Goal: Task Accomplishment & Management: Manage account settings

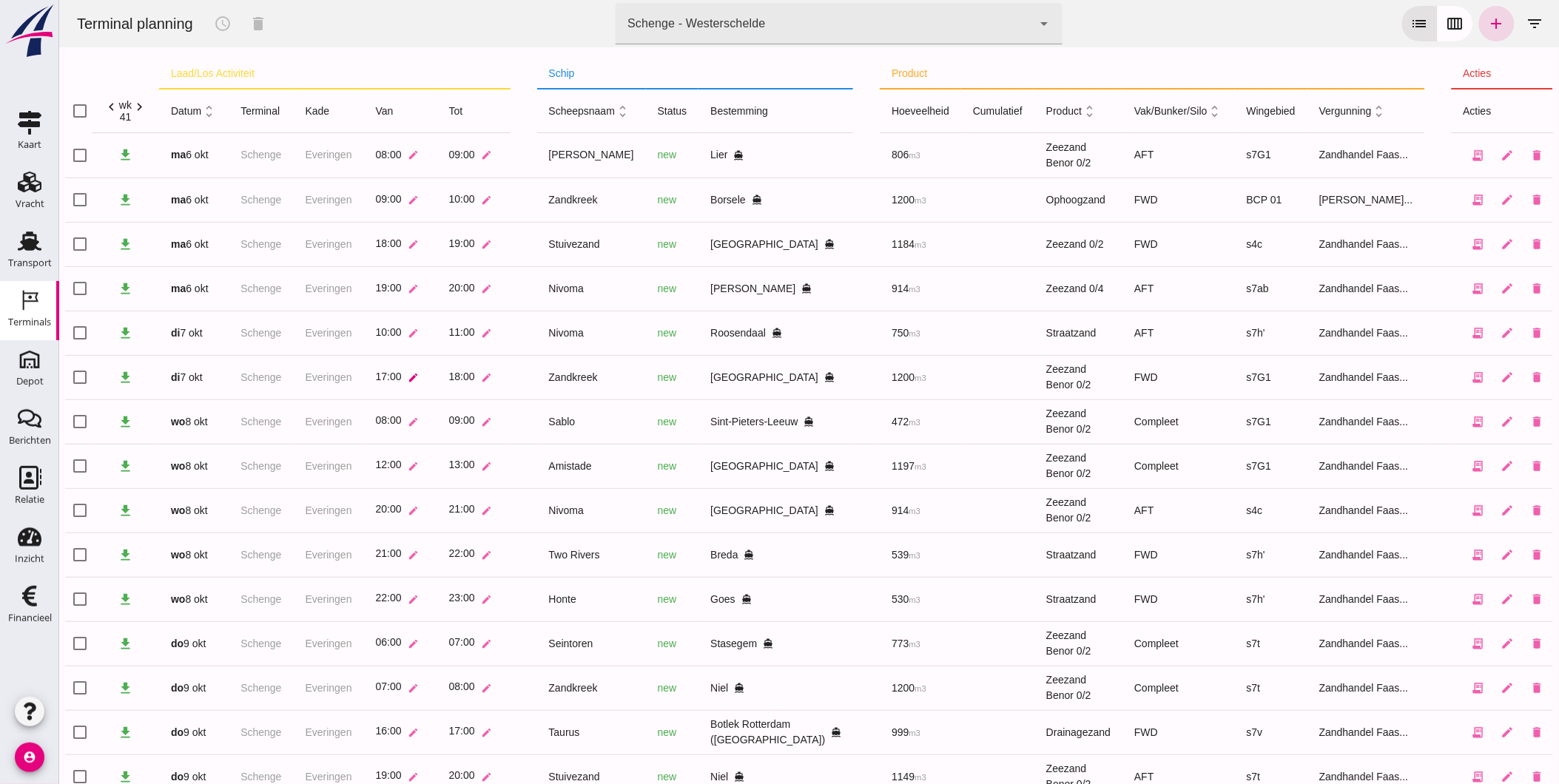
scroll to position [134, 0]
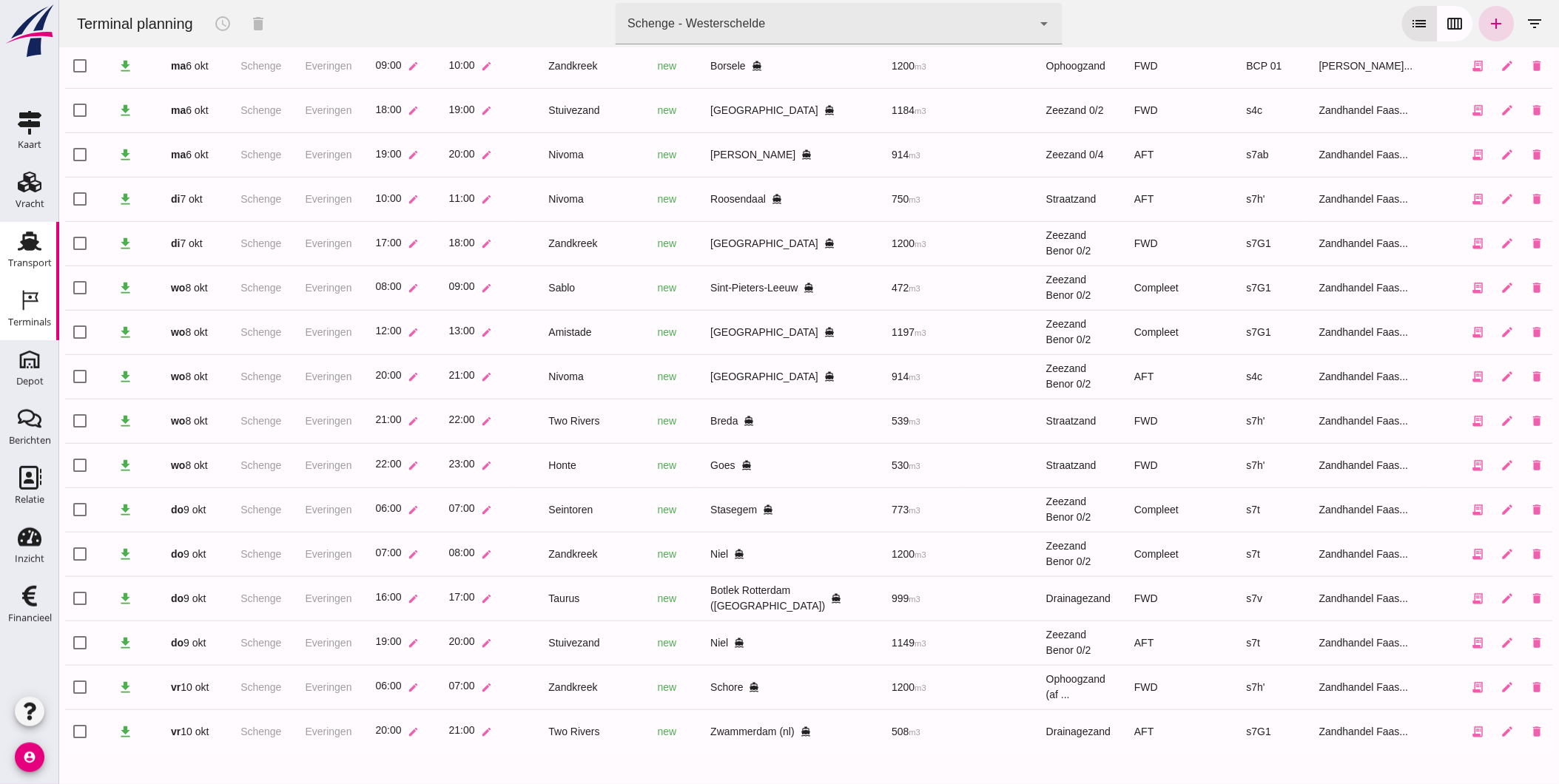
click at [24, 255] on div "Transport" at bounding box center [30, 263] width 44 height 20
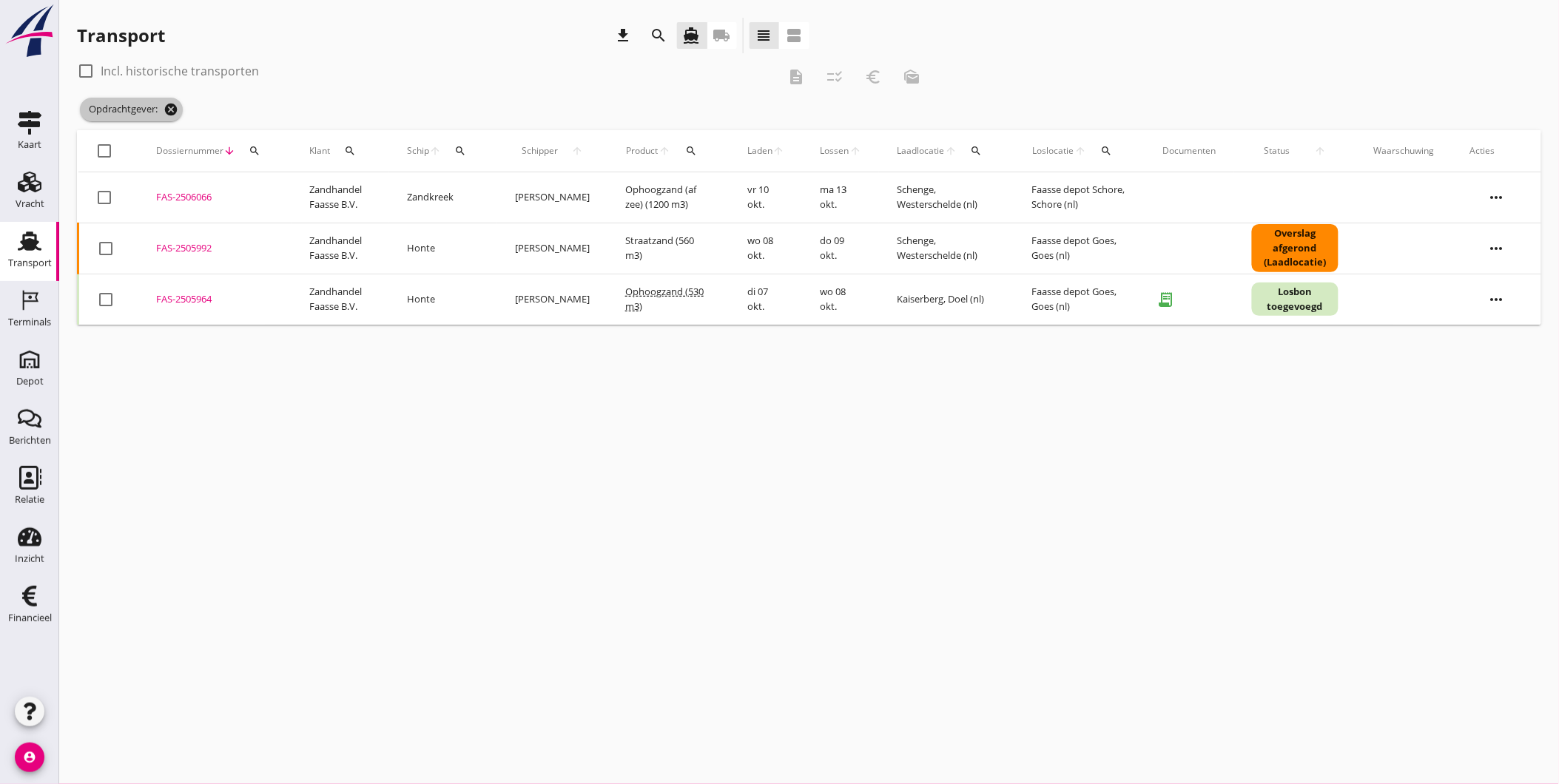
click at [167, 105] on icon "cancel" at bounding box center [171, 109] width 15 height 15
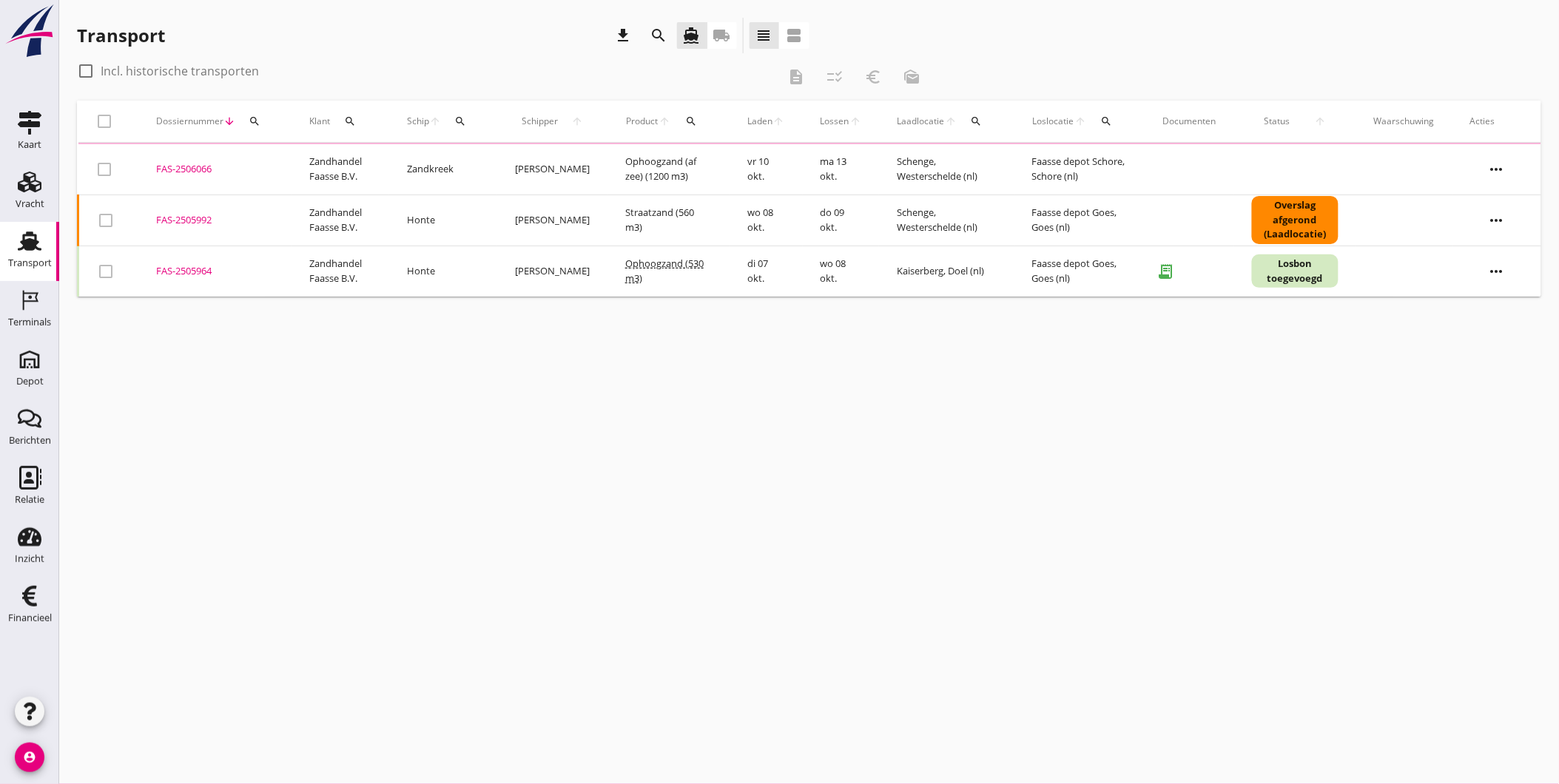
click at [249, 121] on icon "search" at bounding box center [254, 121] width 12 height 12
click at [280, 163] on input "Zoeken op dossiernummer..." at bounding box center [324, 164] width 154 height 23
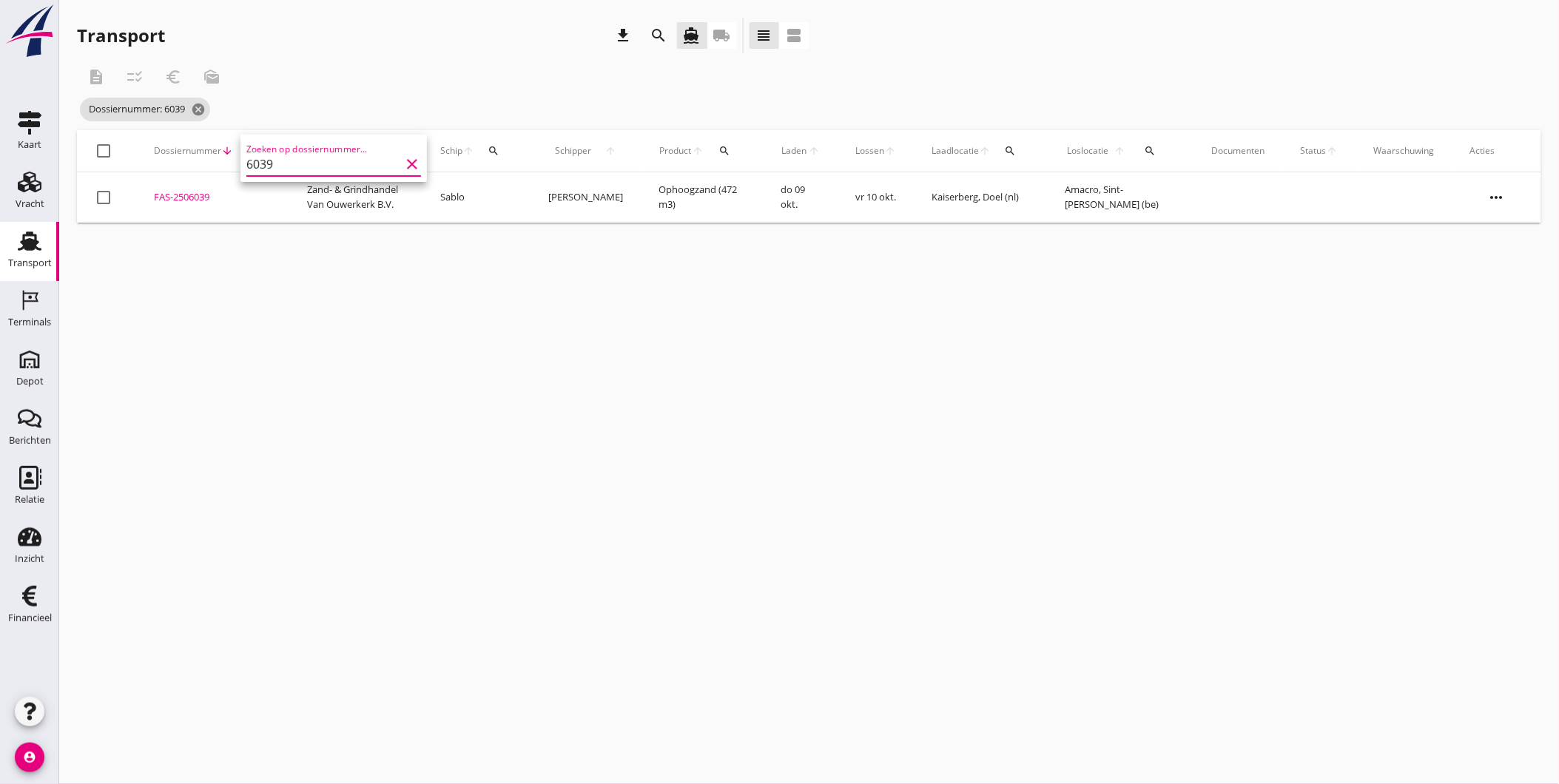
type input "6039"
click at [361, 314] on div "cancel You are impersonating another user. Transport download search directions…" at bounding box center [809, 392] width 1499 height 784
click at [16, 258] on div "Transport" at bounding box center [30, 263] width 44 height 9
click at [34, 189] on use at bounding box center [30, 182] width 24 height 20
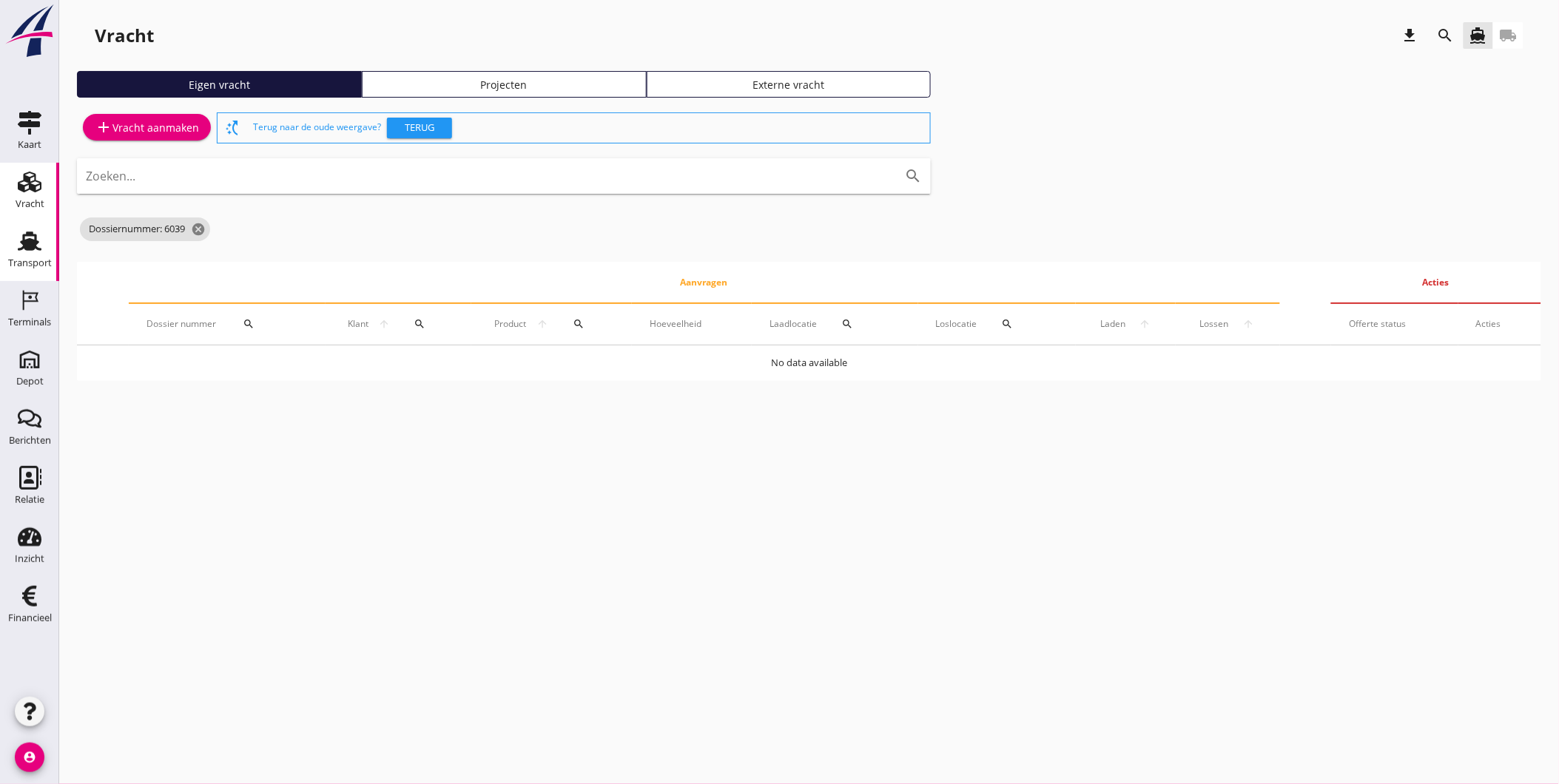
click at [39, 245] on icon "Transport" at bounding box center [30, 241] width 24 height 23
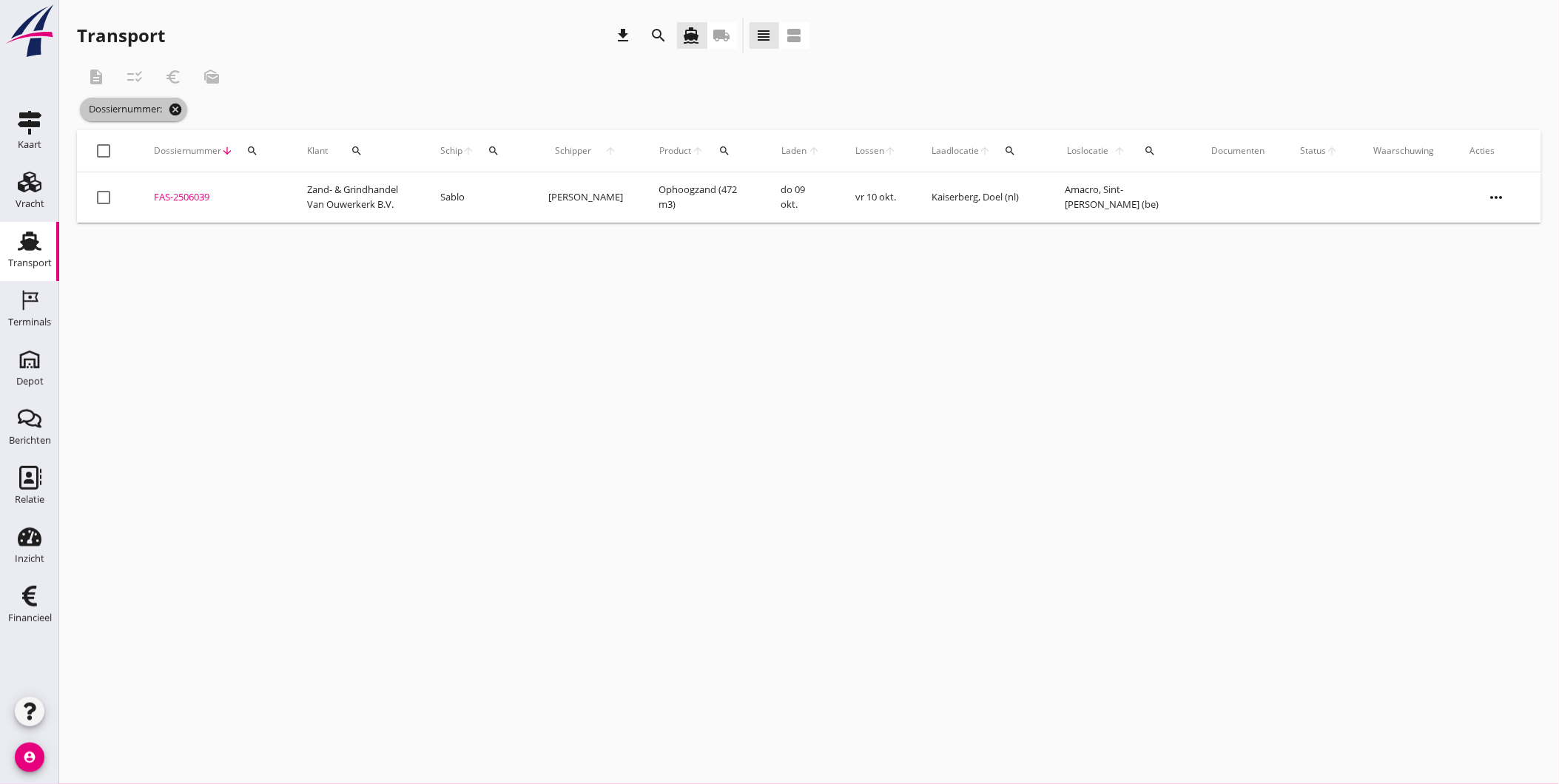
click at [176, 110] on icon "cancel" at bounding box center [175, 109] width 15 height 15
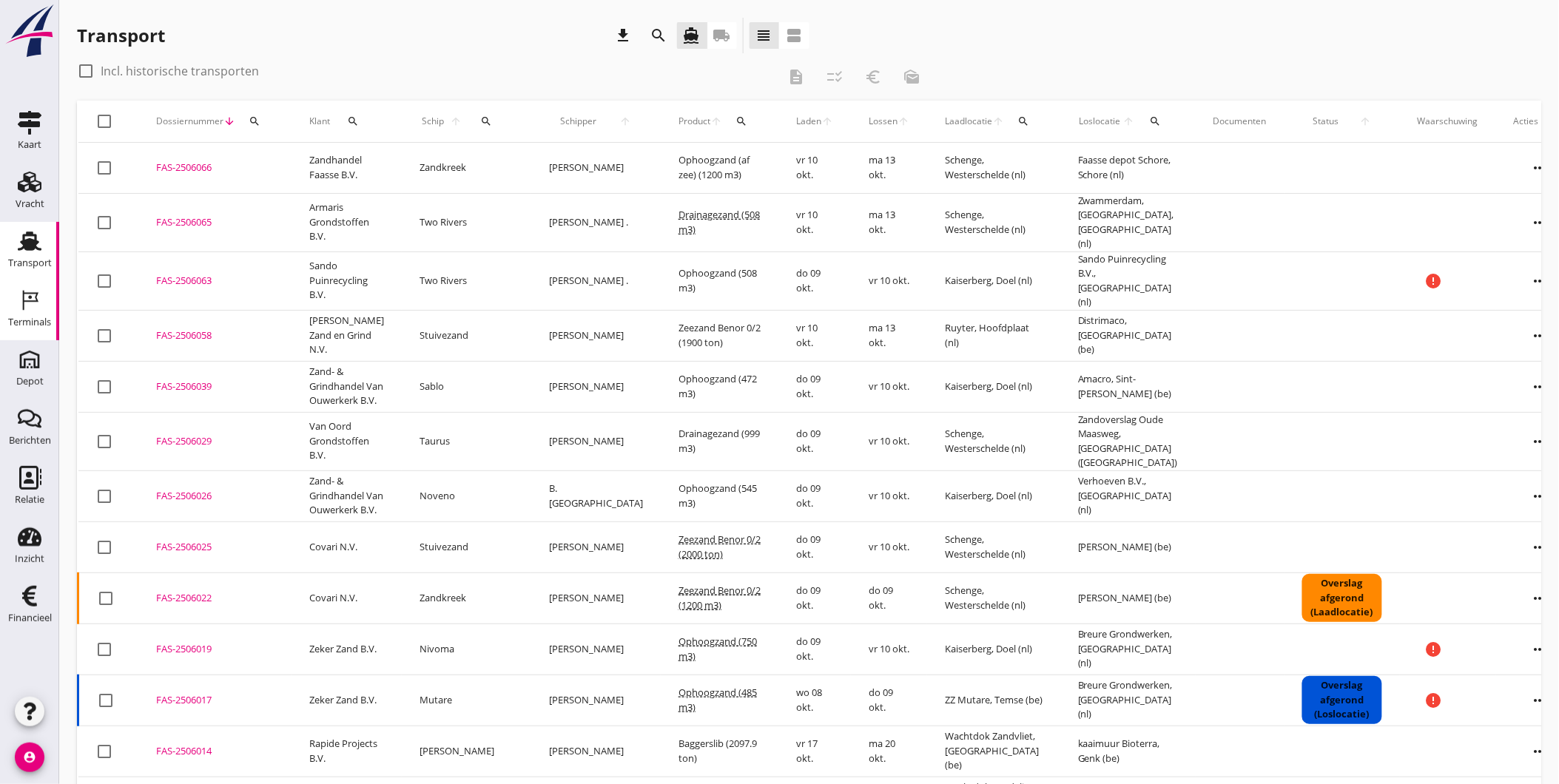
click at [20, 327] on div "Terminals" at bounding box center [29, 322] width 43 height 9
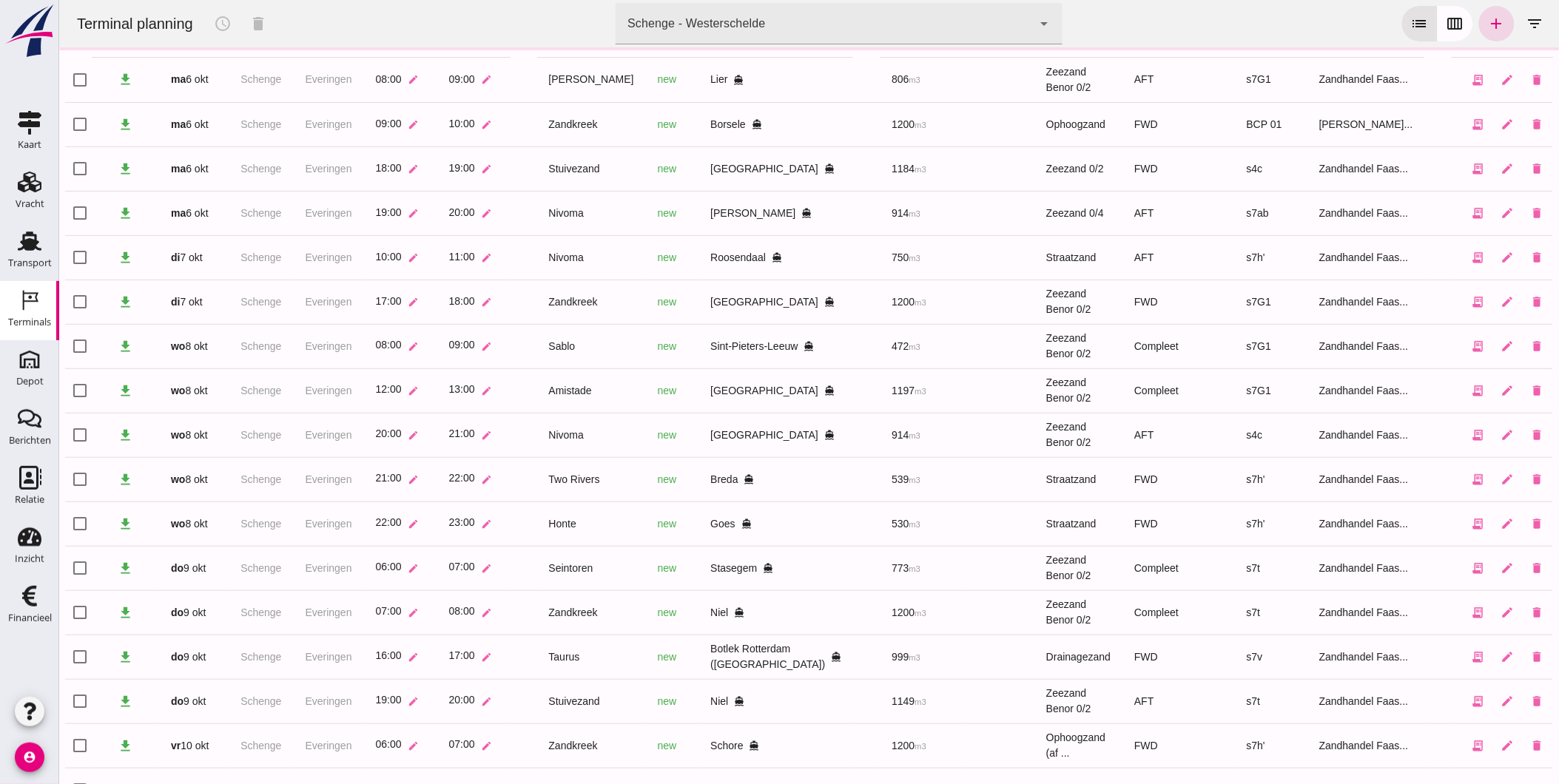
scroll to position [134, 0]
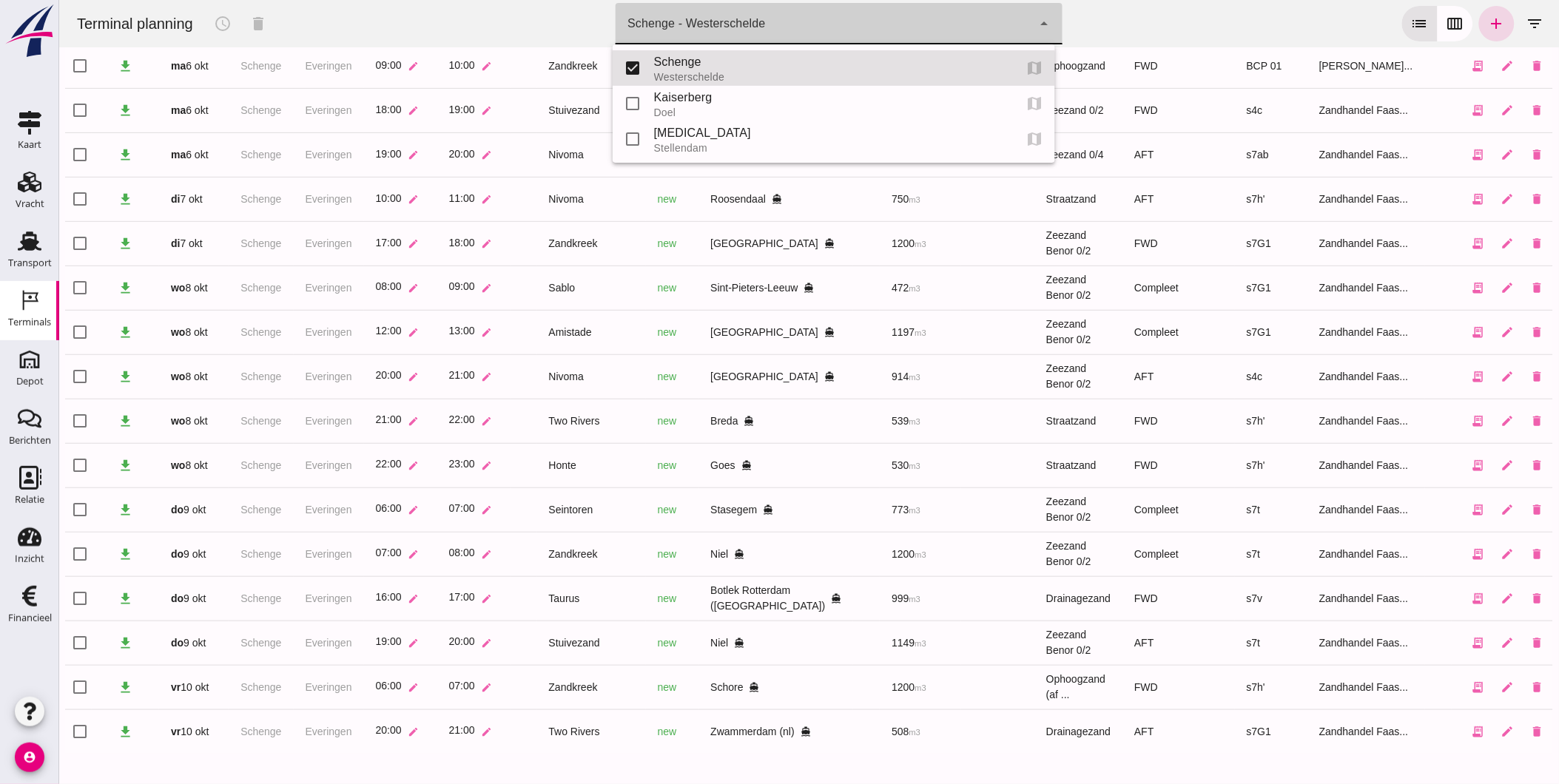
click at [681, 24] on div "Schenge - Westerschelde" at bounding box center [696, 23] width 138 height 18
click at [685, 101] on div "Kaiserberg" at bounding box center [827, 97] width 349 height 18
type input "7f603609-51ae-4e75-986b-c9057e559465"
checkbox input "false"
checkbox input "true"
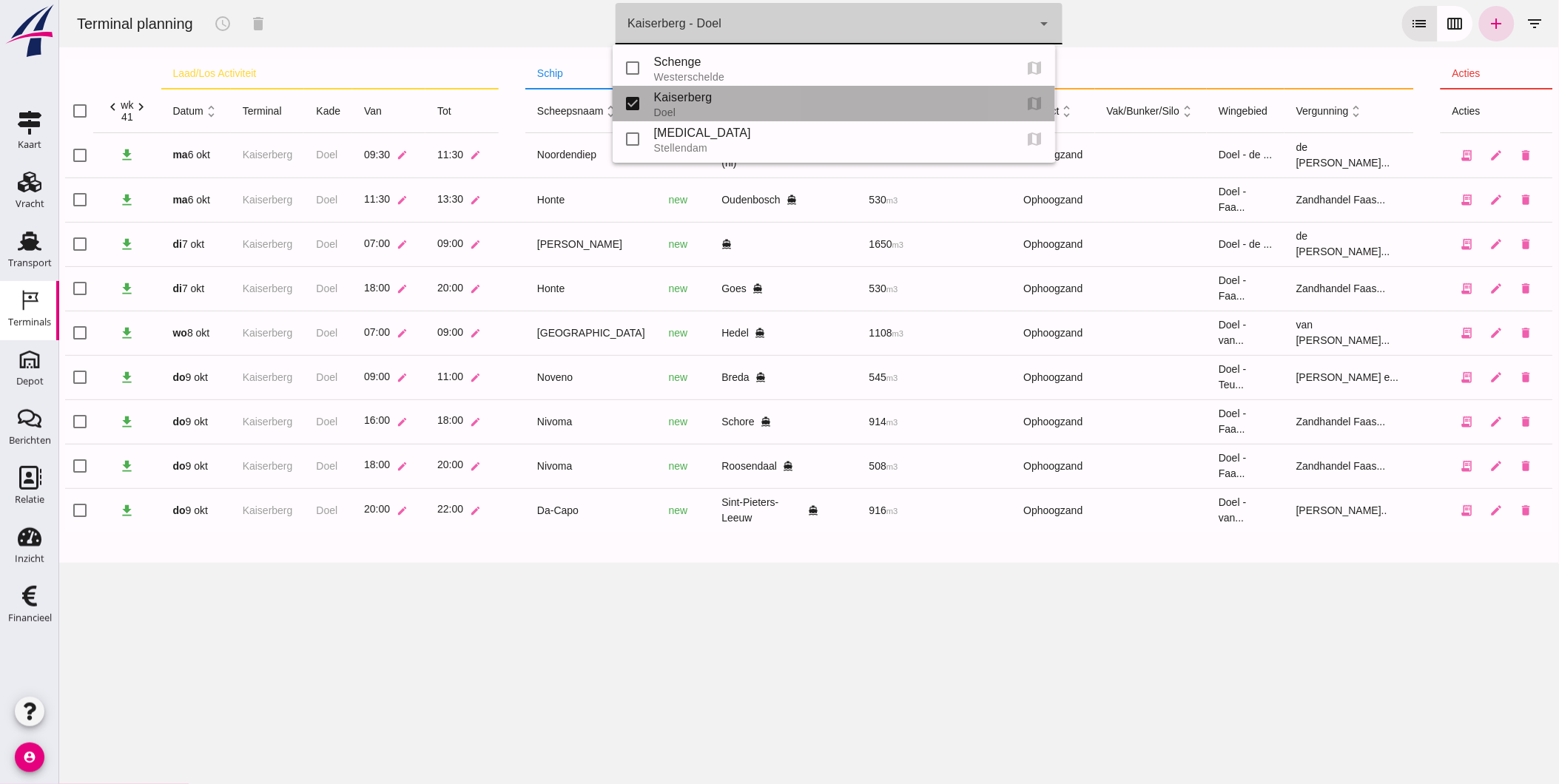
scroll to position [0, 0]
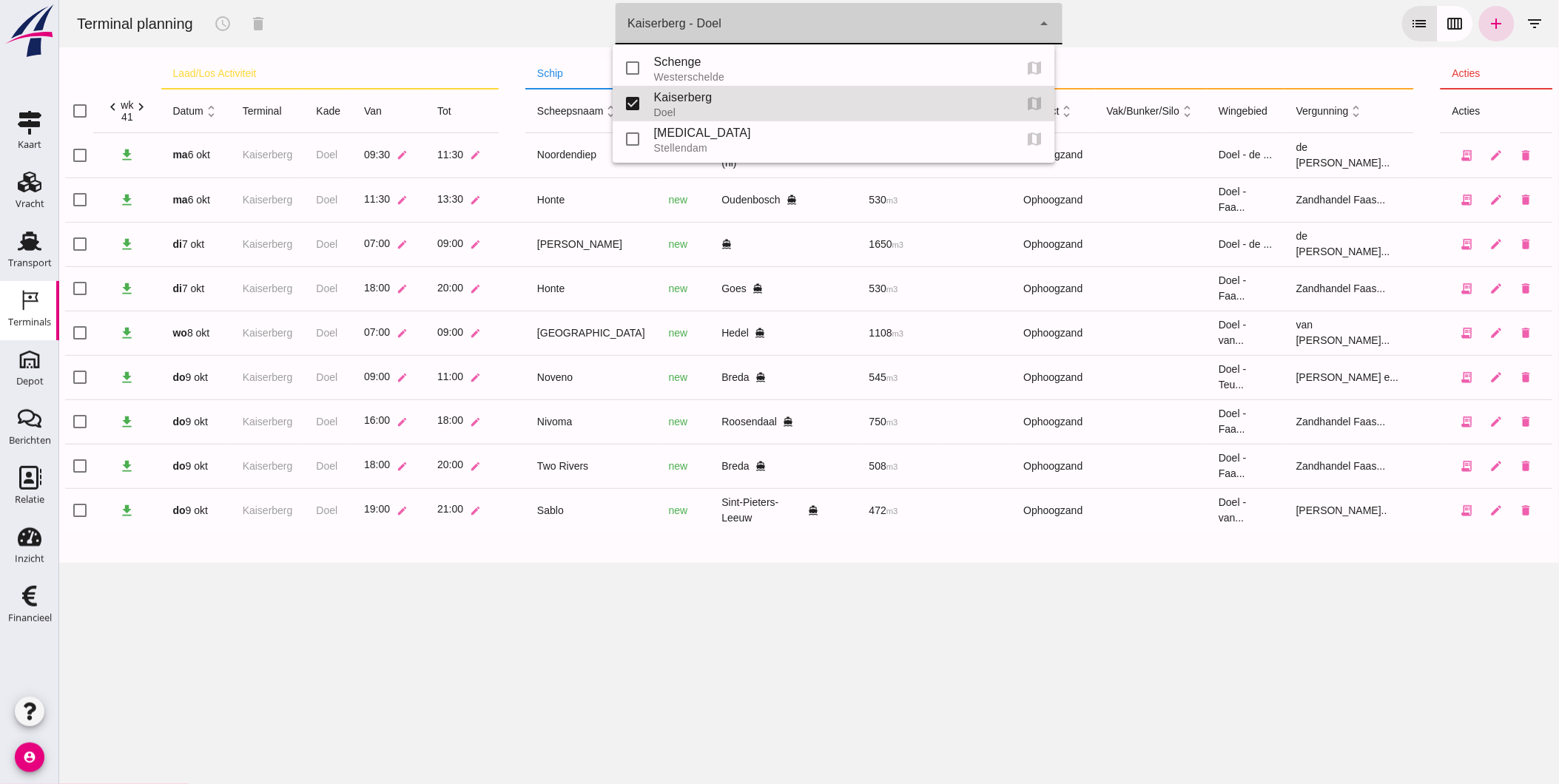
click at [1189, 45] on div "Terminal planning schedule delete terminal Kaiserberg - Doel 7f603609-51ae-4e75…" at bounding box center [808, 23] width 1488 height 47
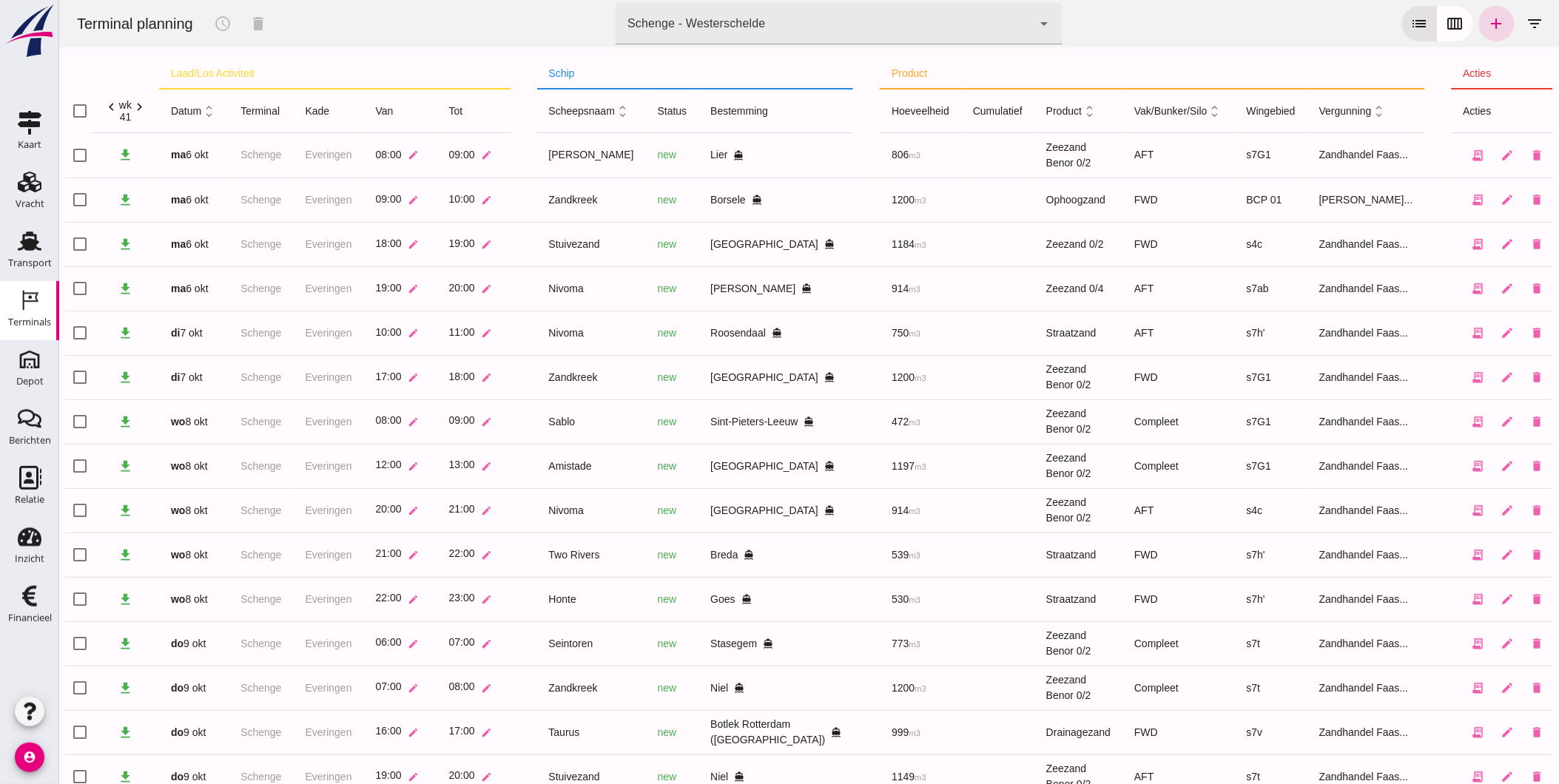
scroll to position [134, 0]
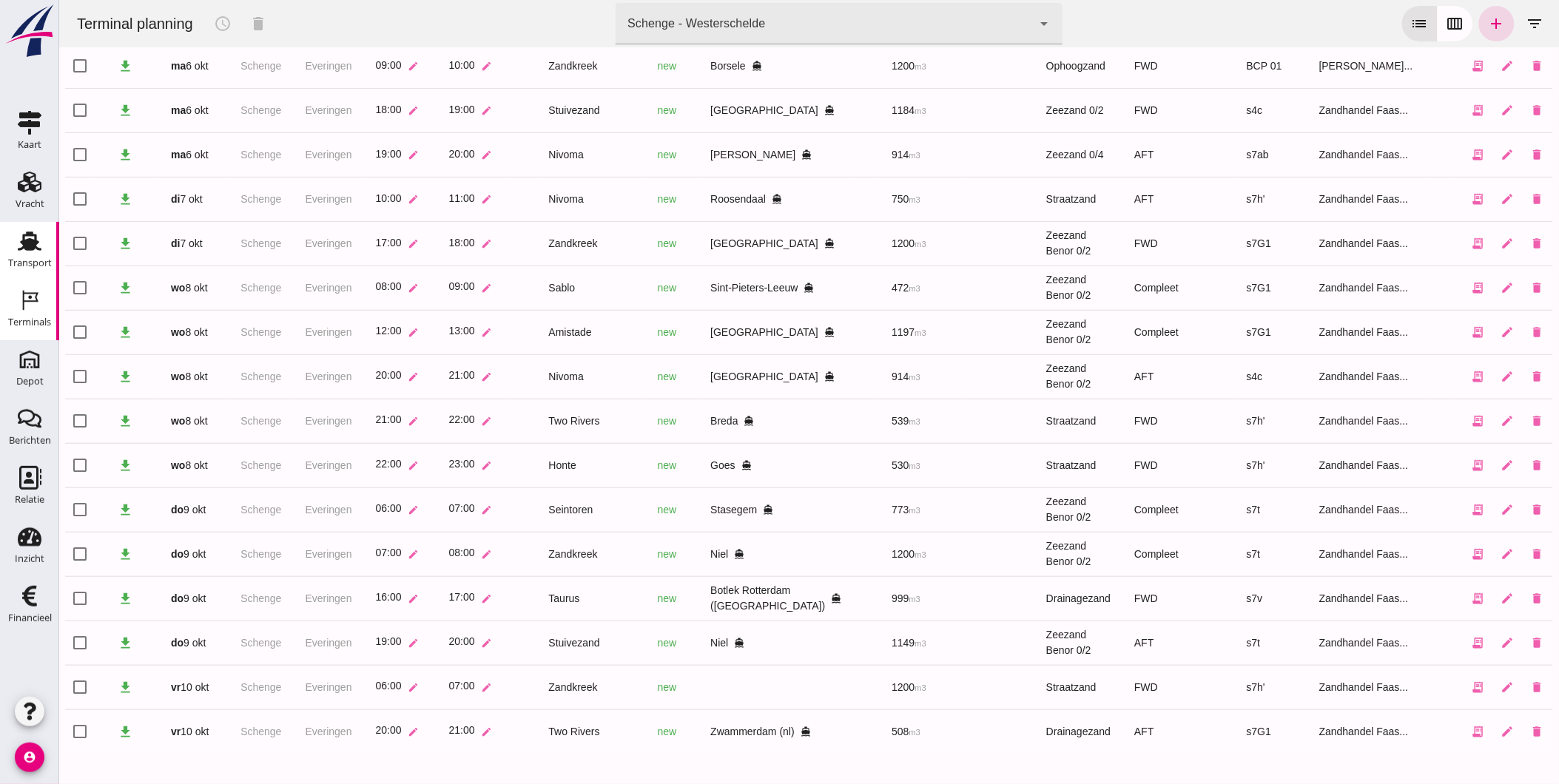
click at [27, 251] on icon "Transport" at bounding box center [30, 241] width 24 height 23
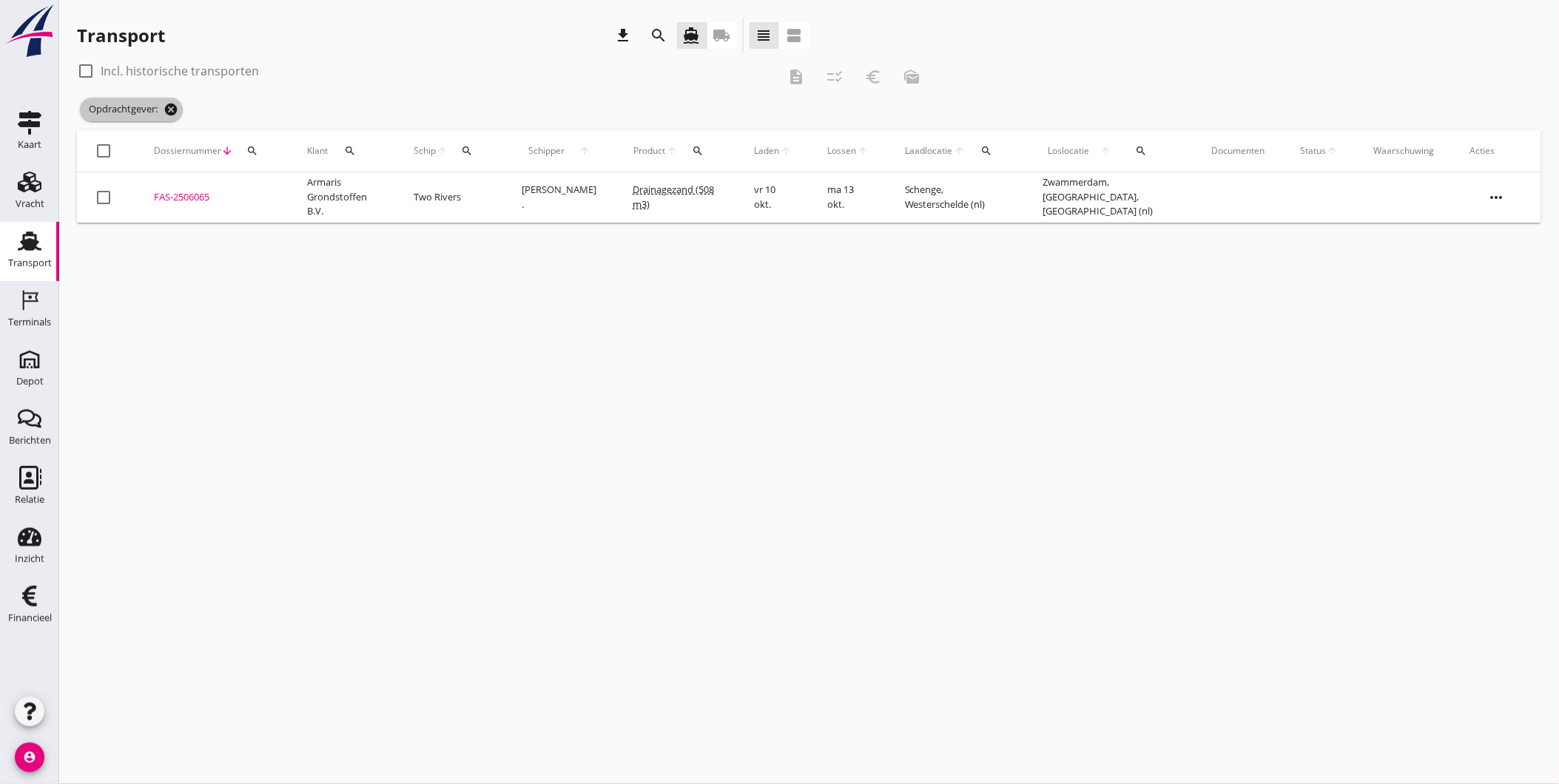
click at [167, 112] on icon "cancel" at bounding box center [171, 109] width 15 height 15
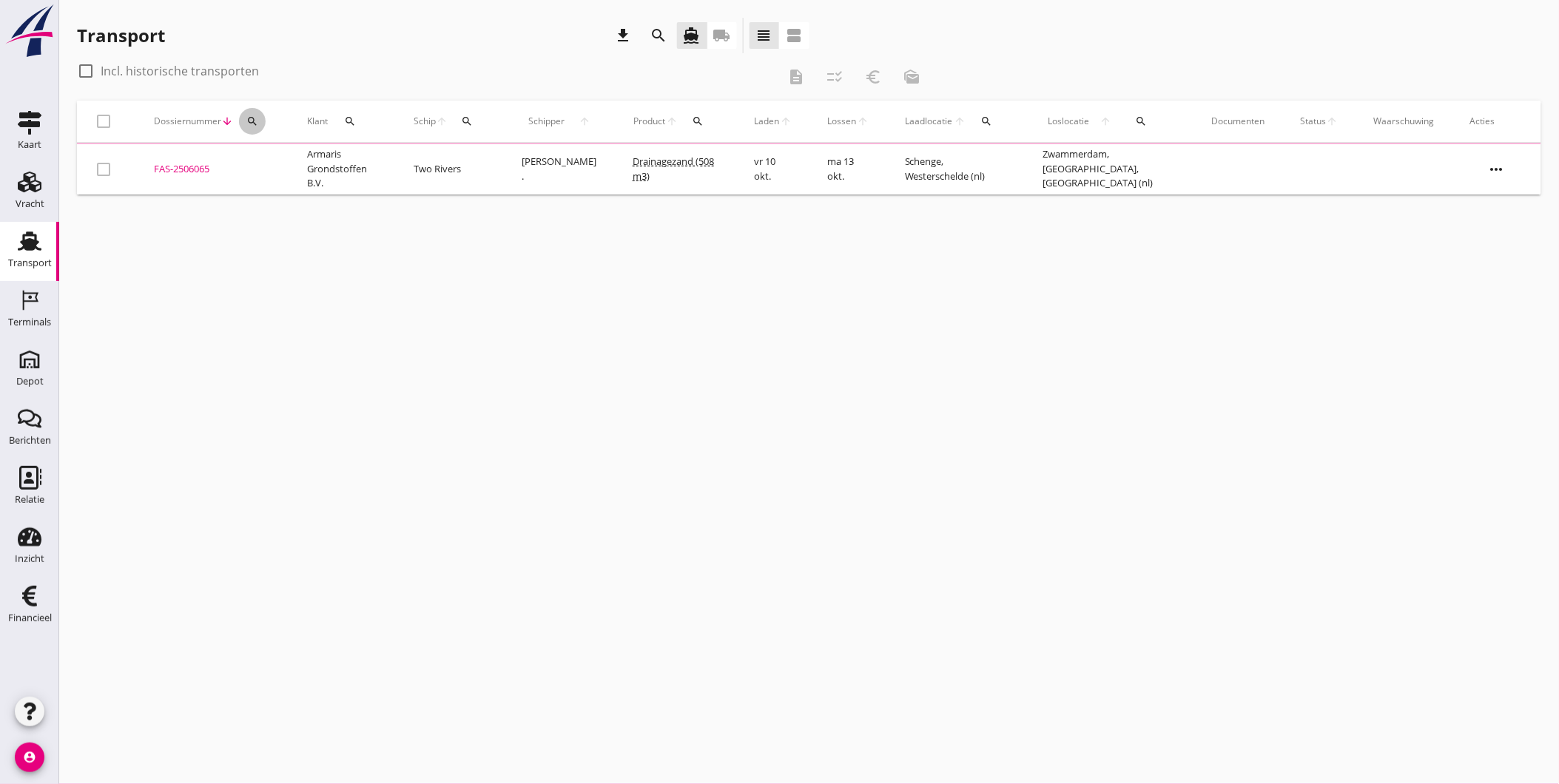
click at [254, 126] on icon "search" at bounding box center [252, 121] width 12 height 12
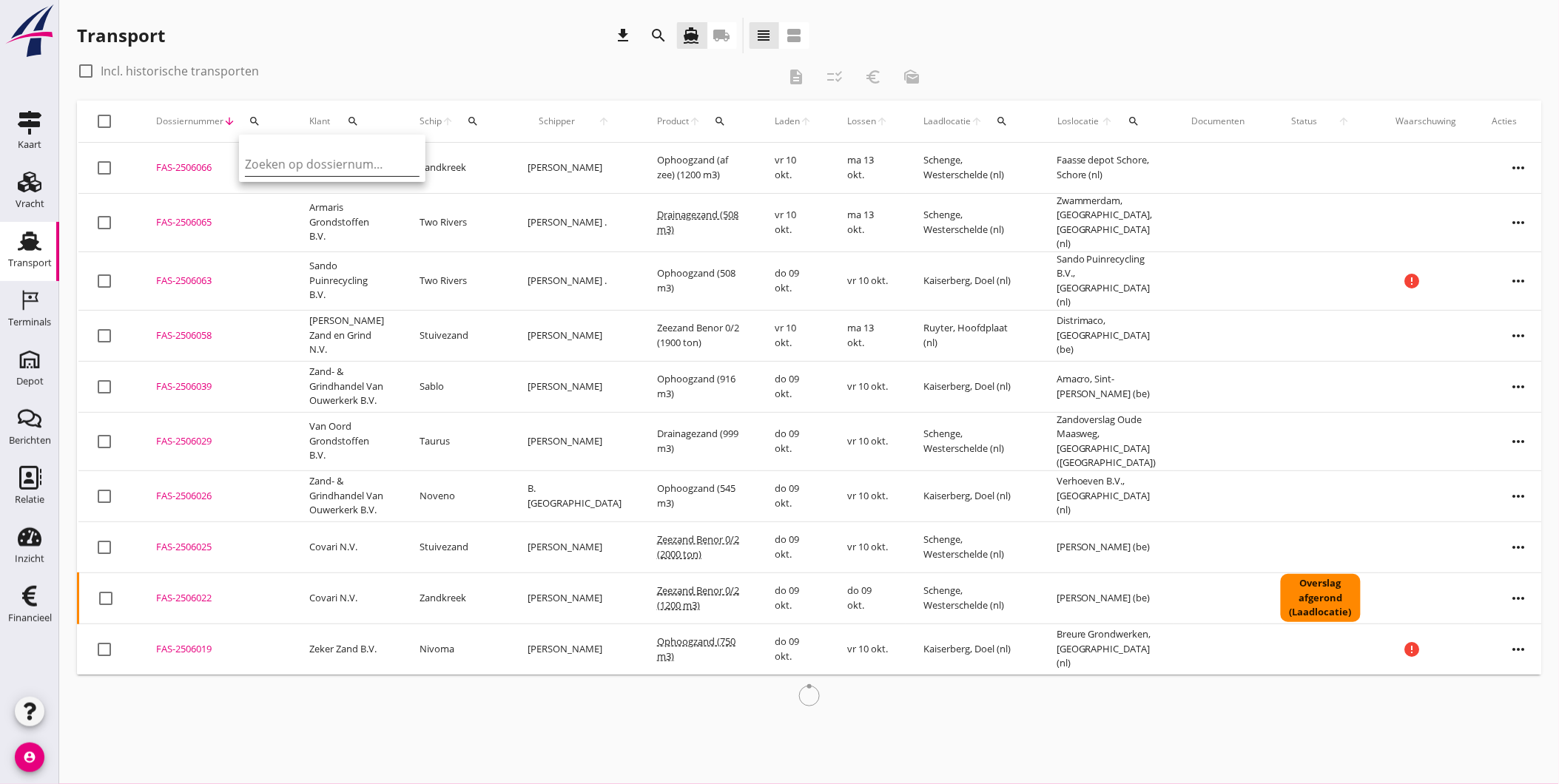
click at [292, 164] on input "Zoeken op dossiernummer..." at bounding box center [322, 164] width 154 height 23
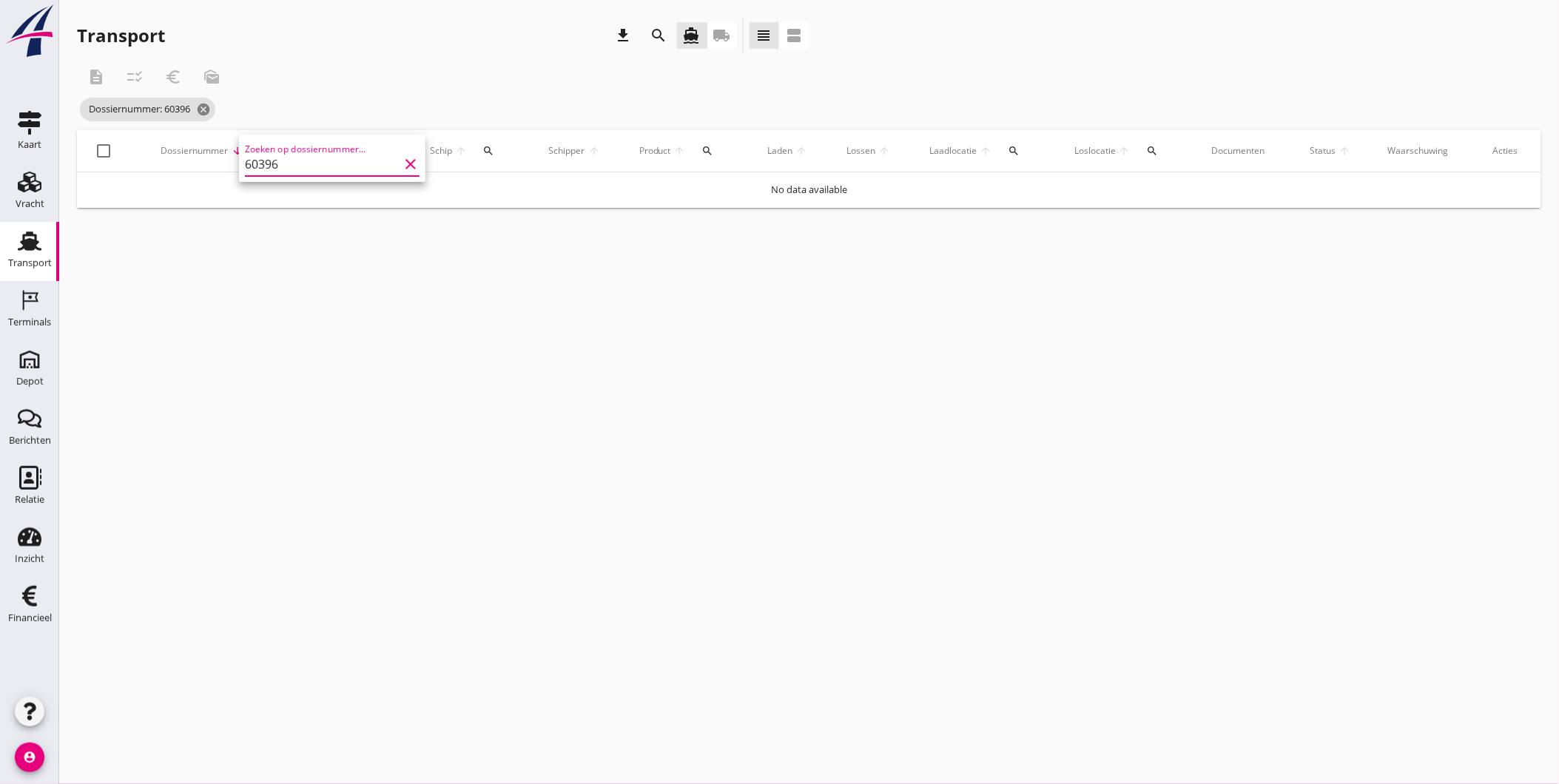
type input "6039"
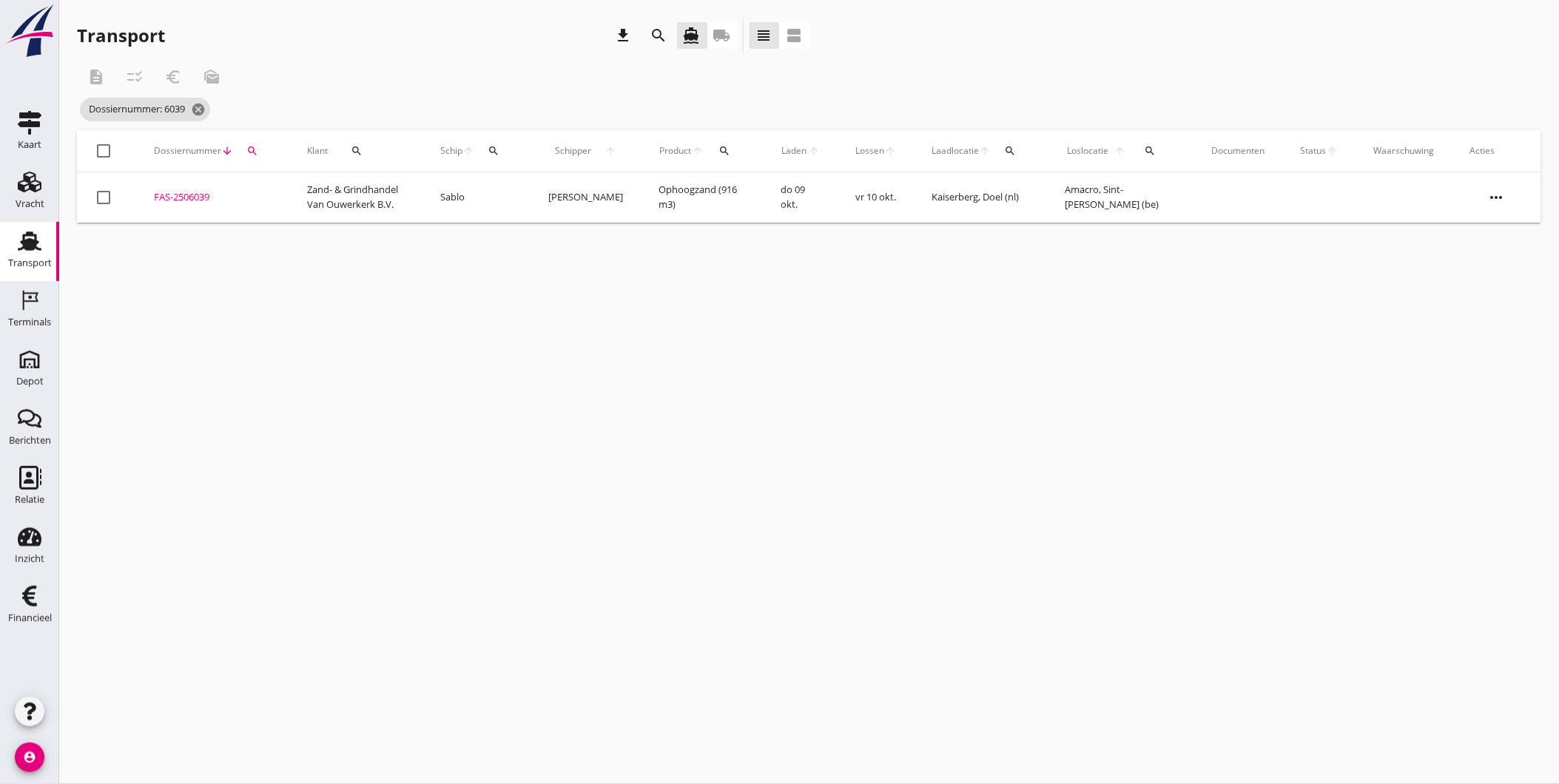
click at [197, 193] on div "FAS-2506039" at bounding box center [212, 197] width 118 height 15
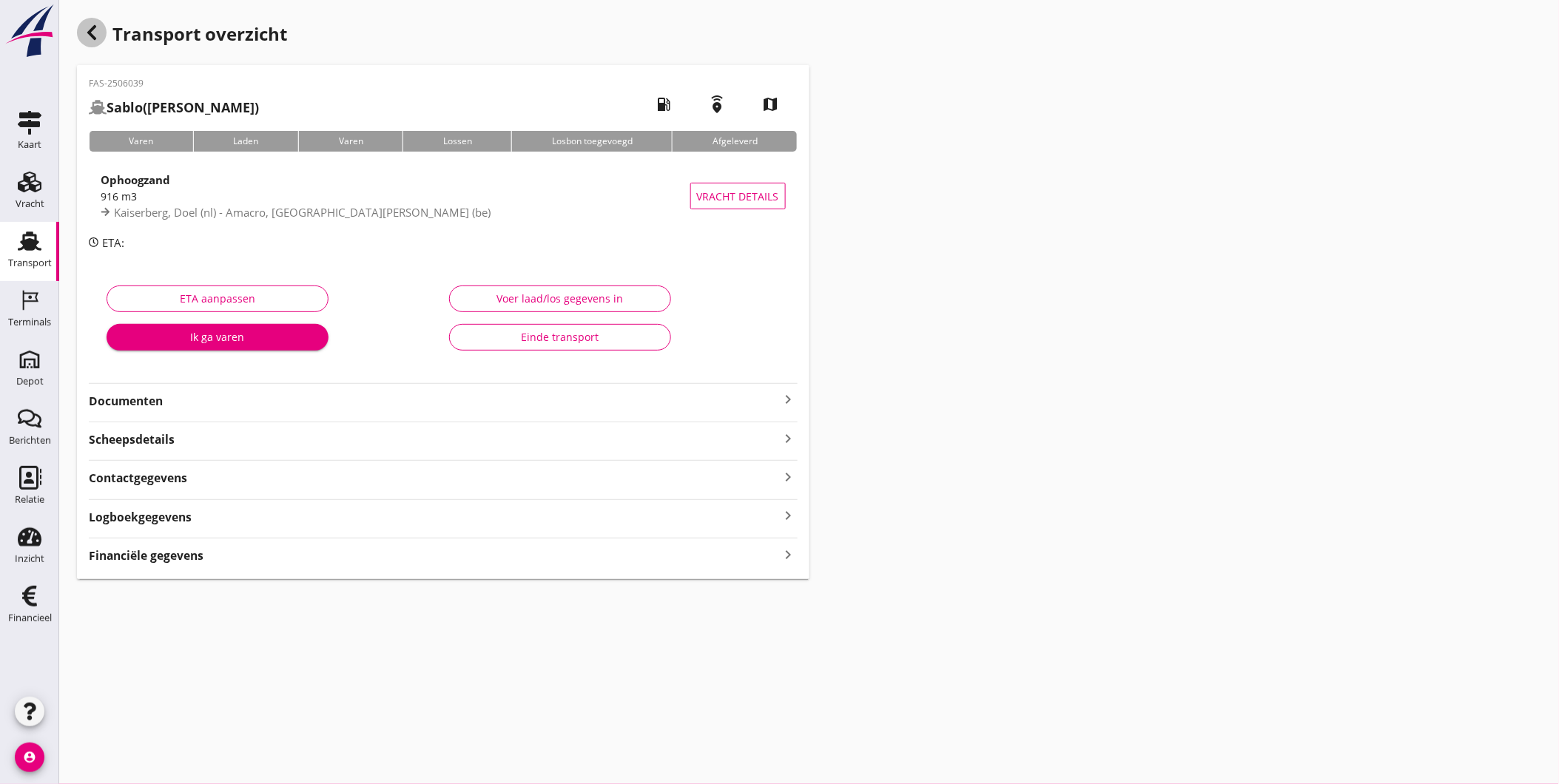
click at [87, 23] on icon "button" at bounding box center [92, 32] width 18 height 18
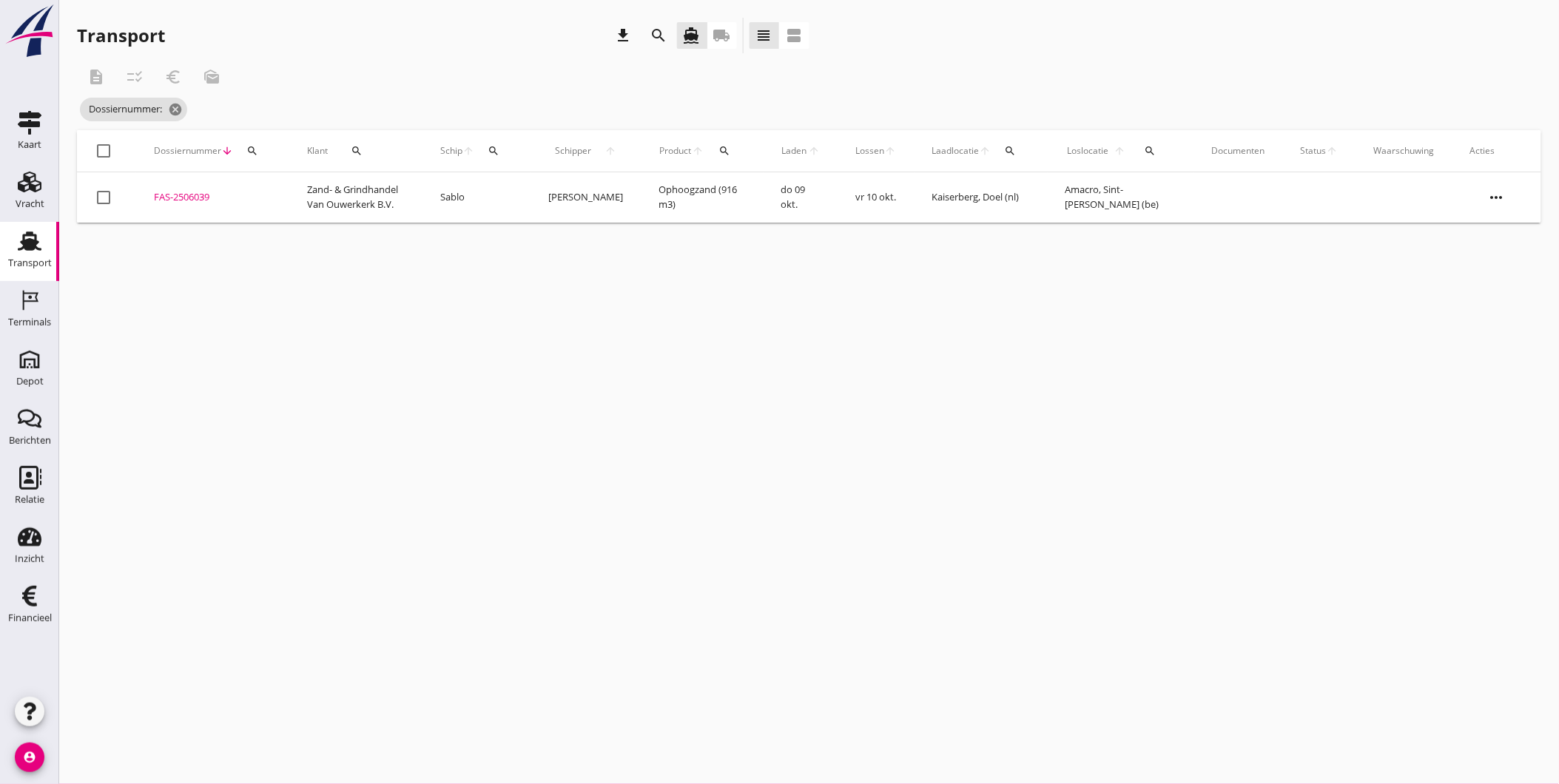
click at [1492, 201] on icon "more_horiz" at bounding box center [1496, 197] width 42 height 42
click at [1502, 353] on div "Schip wijzigen" at bounding box center [1487, 348] width 106 height 18
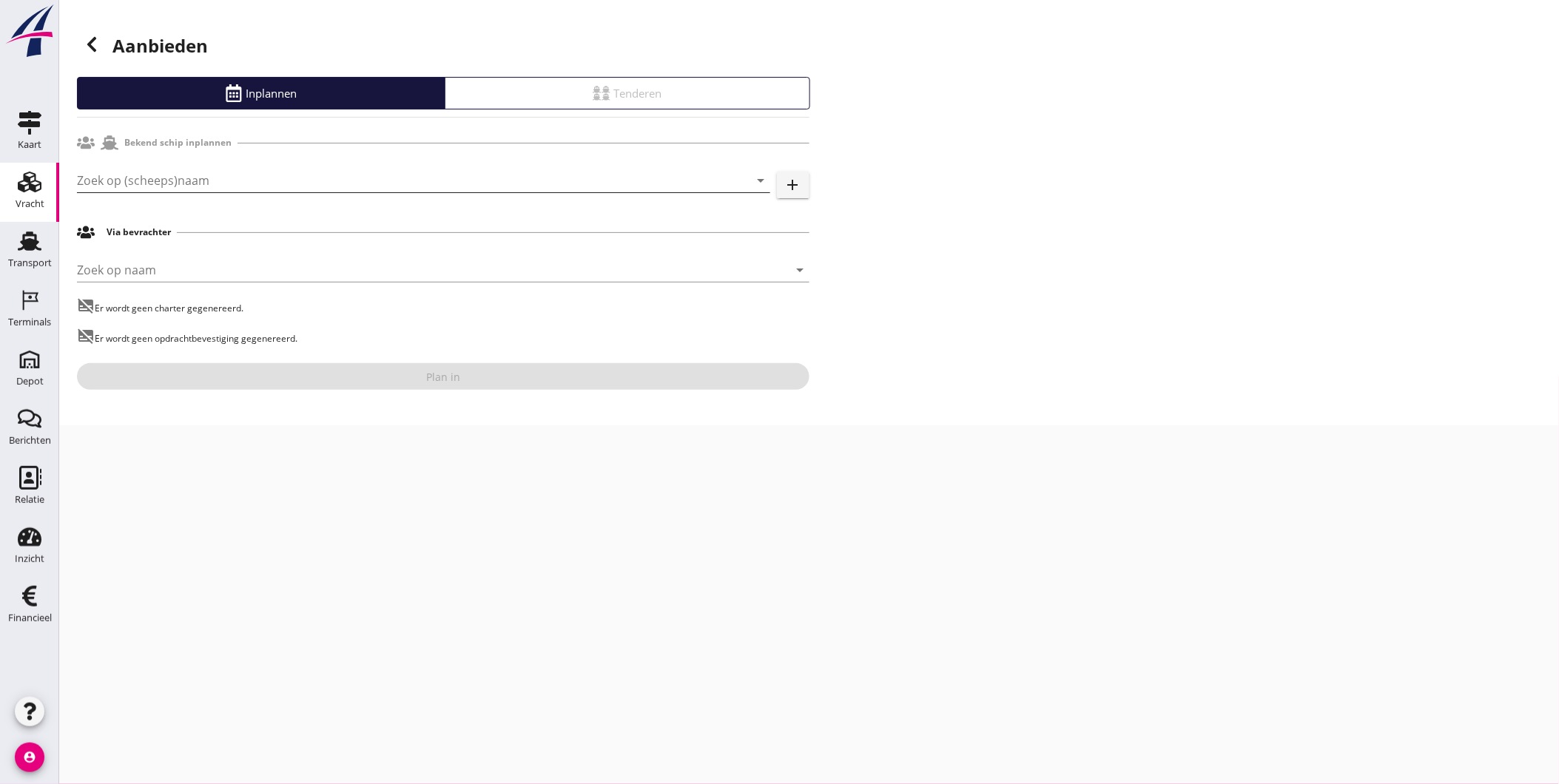
click at [190, 186] on input "Zoek op (scheeps)naam" at bounding box center [403, 180] width 652 height 23
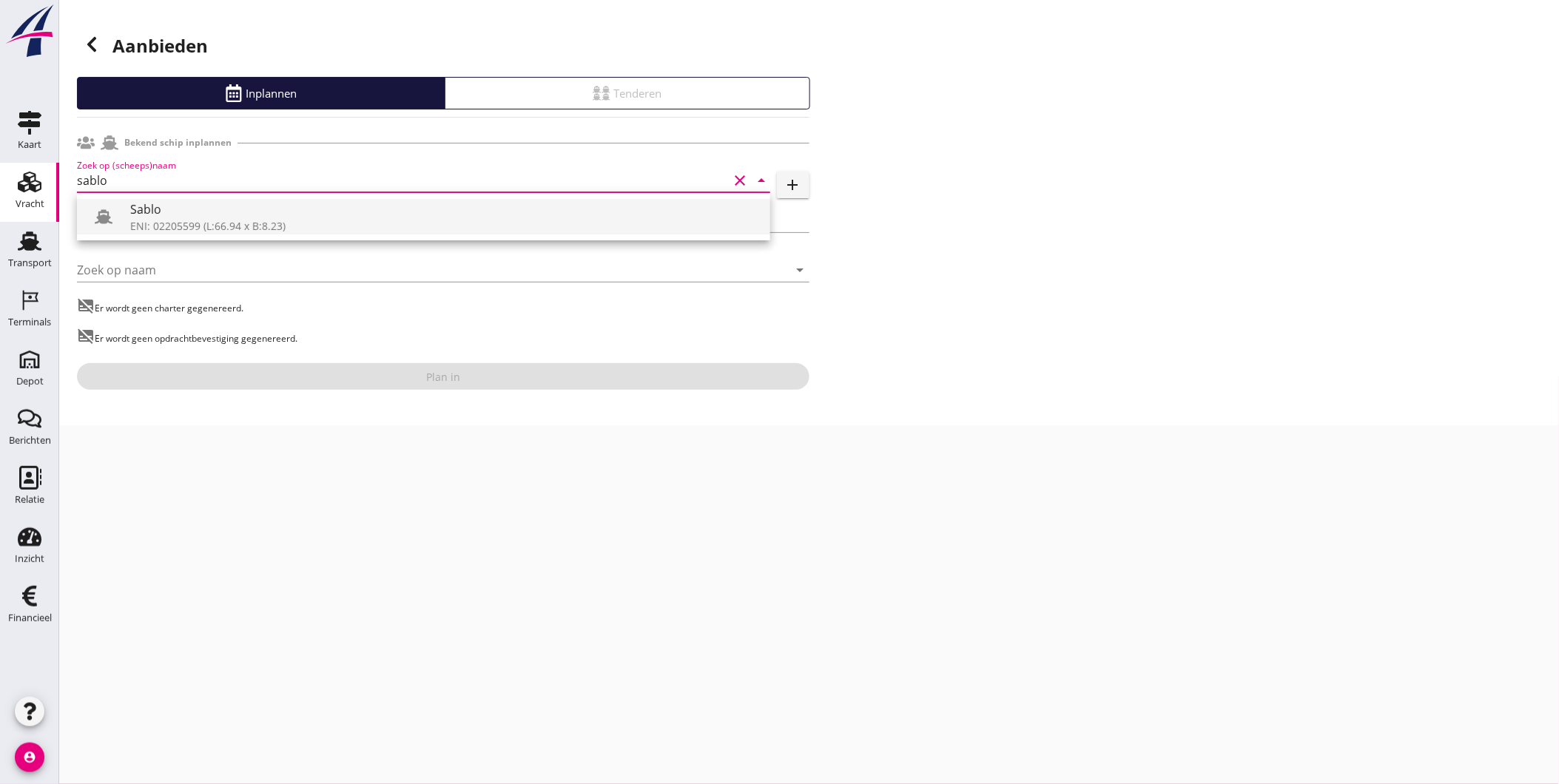
click at [201, 209] on div "Sablo" at bounding box center [444, 209] width 628 height 18
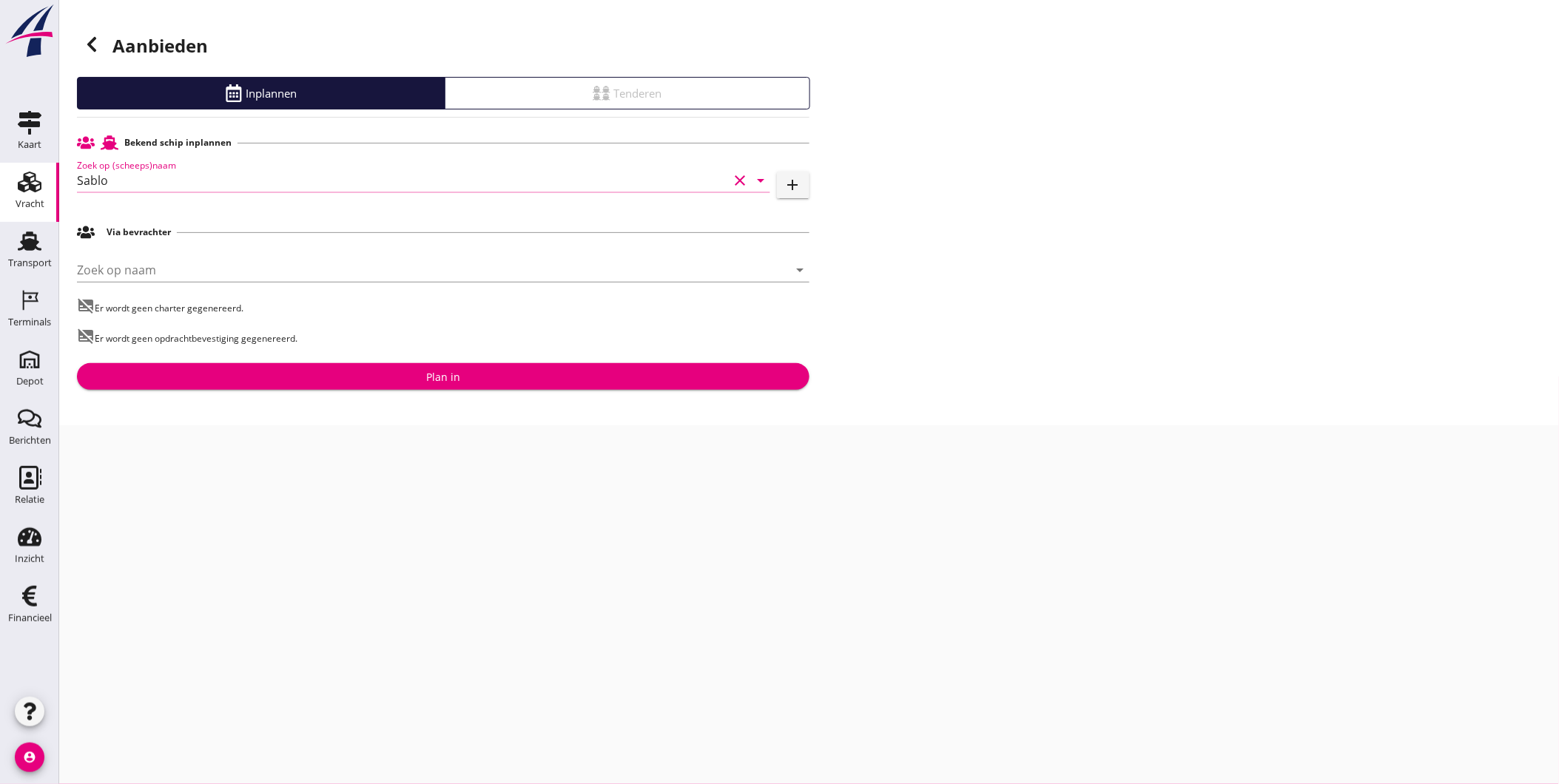
type input "Sablo"
click at [379, 391] on div "Aanbieden Inplannen Tenderen Bekend schip inplannen Zoek op (scheeps)naam Sablo…" at bounding box center [809, 212] width 1499 height 425
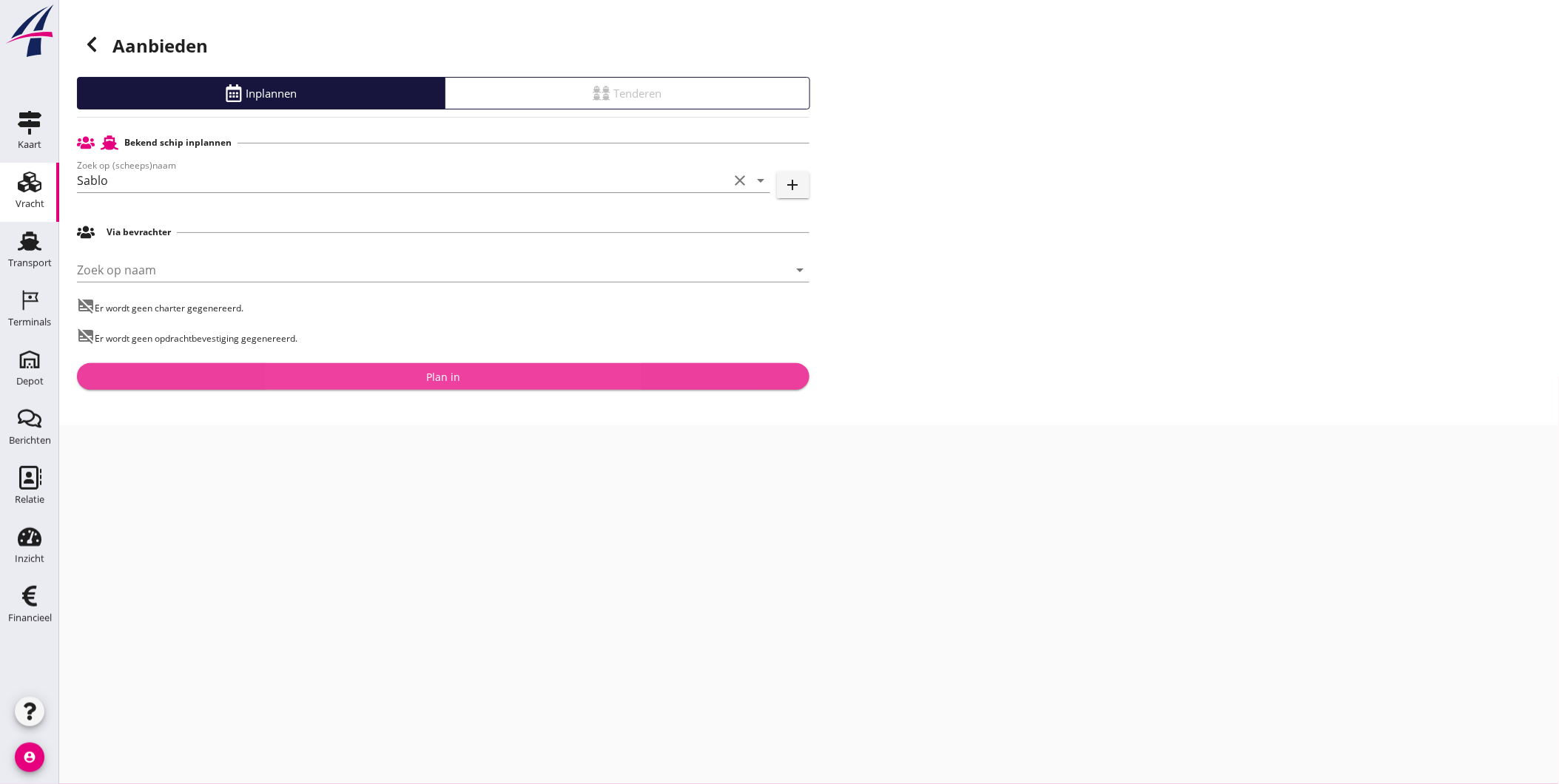
click at [378, 373] on div "Plan in" at bounding box center [443, 377] width 709 height 16
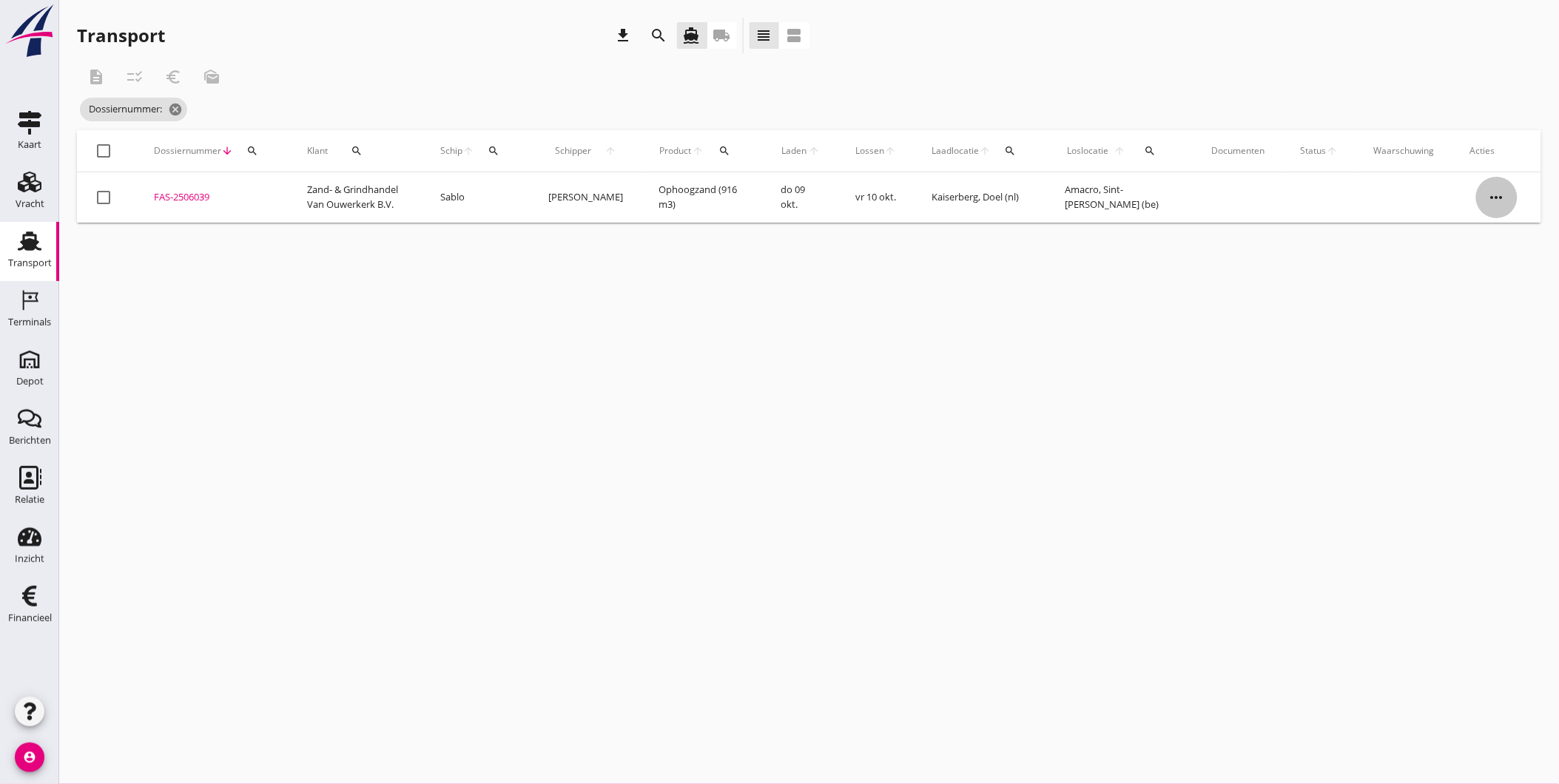
click at [1504, 201] on icon "more_horiz" at bounding box center [1496, 197] width 42 height 42
click at [1478, 313] on div "Vracht aanpassen" at bounding box center [1487, 312] width 106 height 18
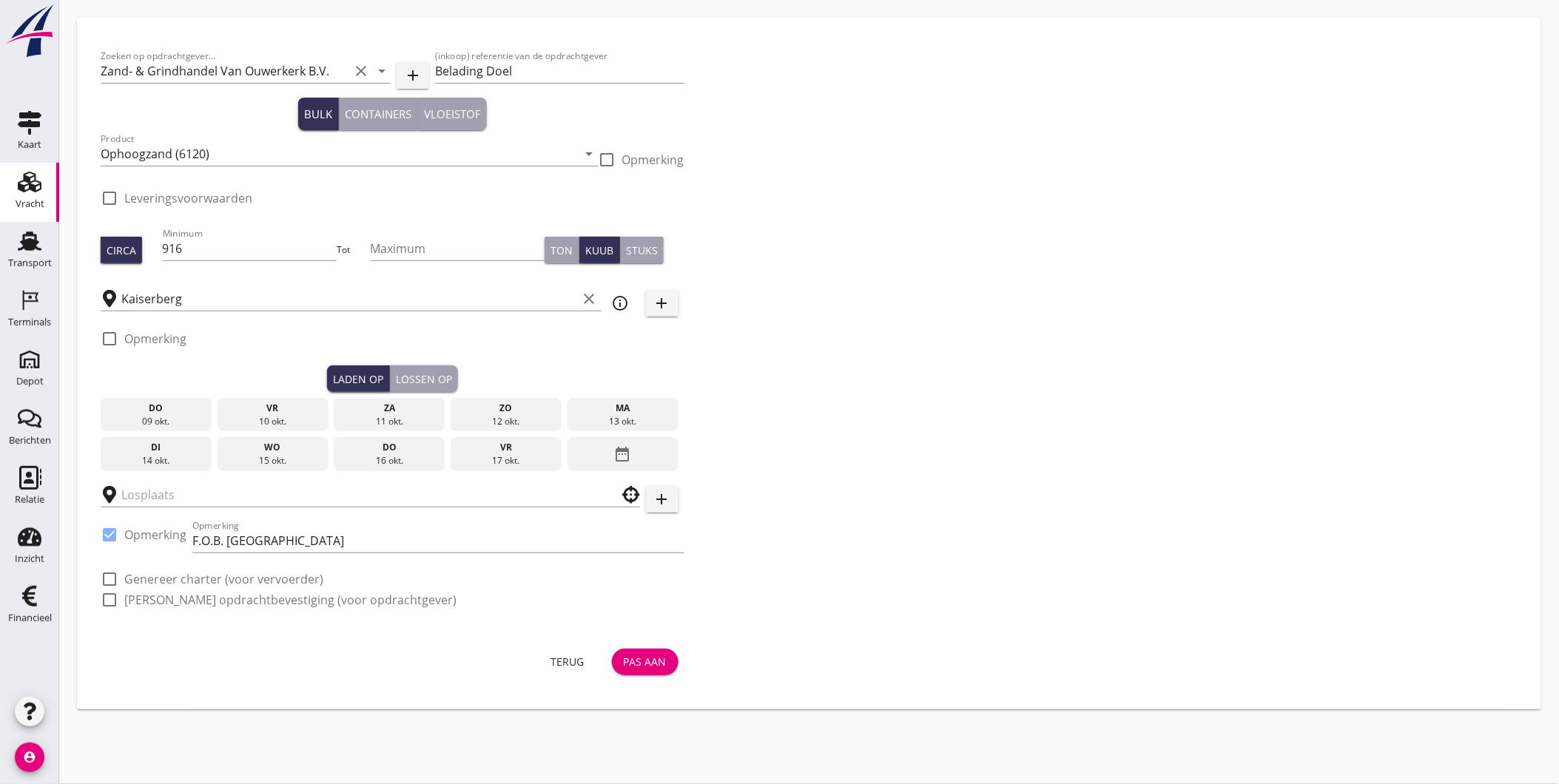
checkbox input "true"
type input "Amacro"
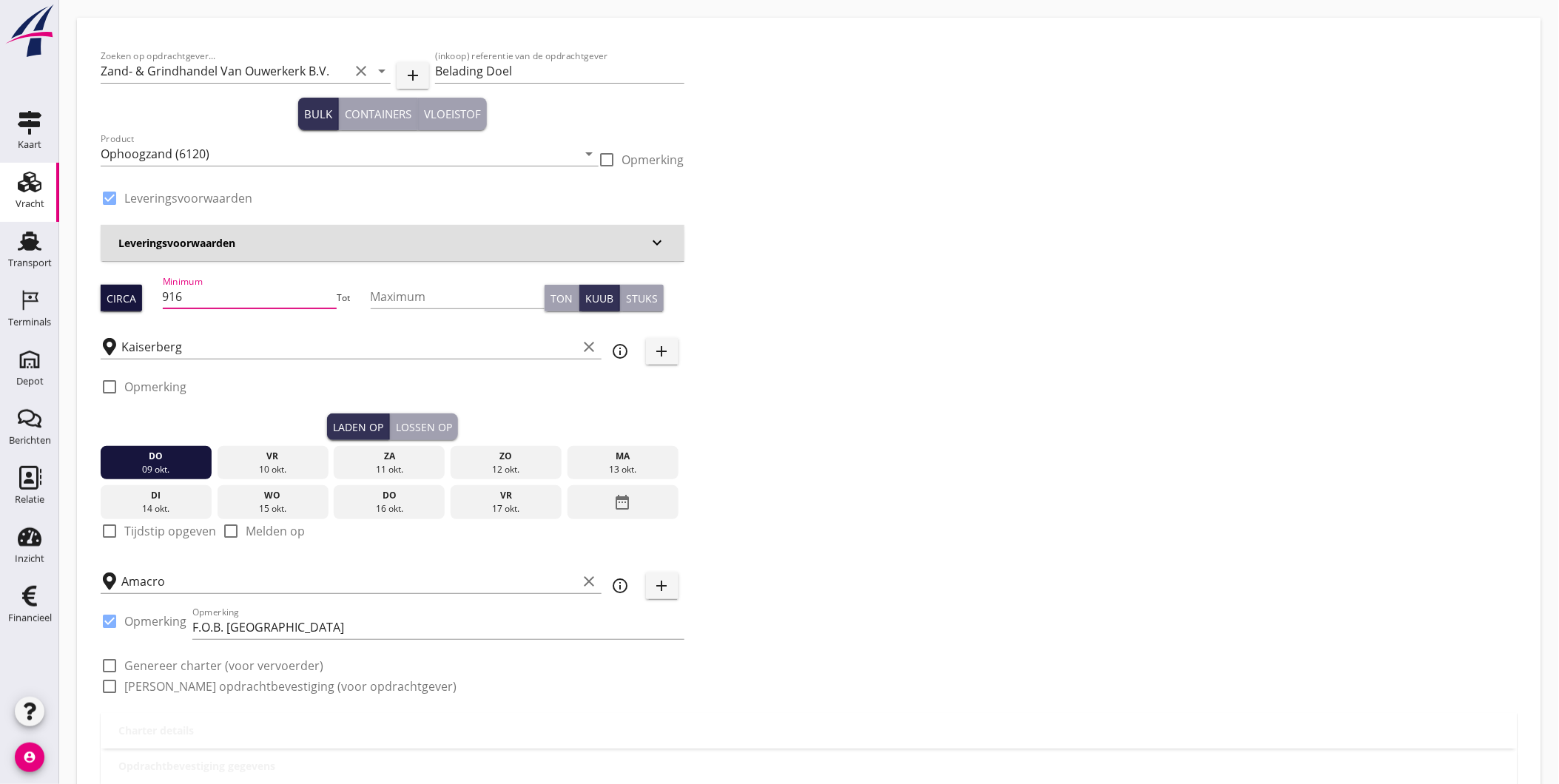
drag, startPoint x: 255, startPoint y: 298, endPoint x: 136, endPoint y: 299, distance: 119.0
click at [136, 299] on div "Circa Minimum 916 Tot Maximum Ton Kuub Stuks" at bounding box center [392, 298] width 584 height 50
type input "472"
click at [425, 426] on div "Lossen op" at bounding box center [424, 428] width 56 height 16
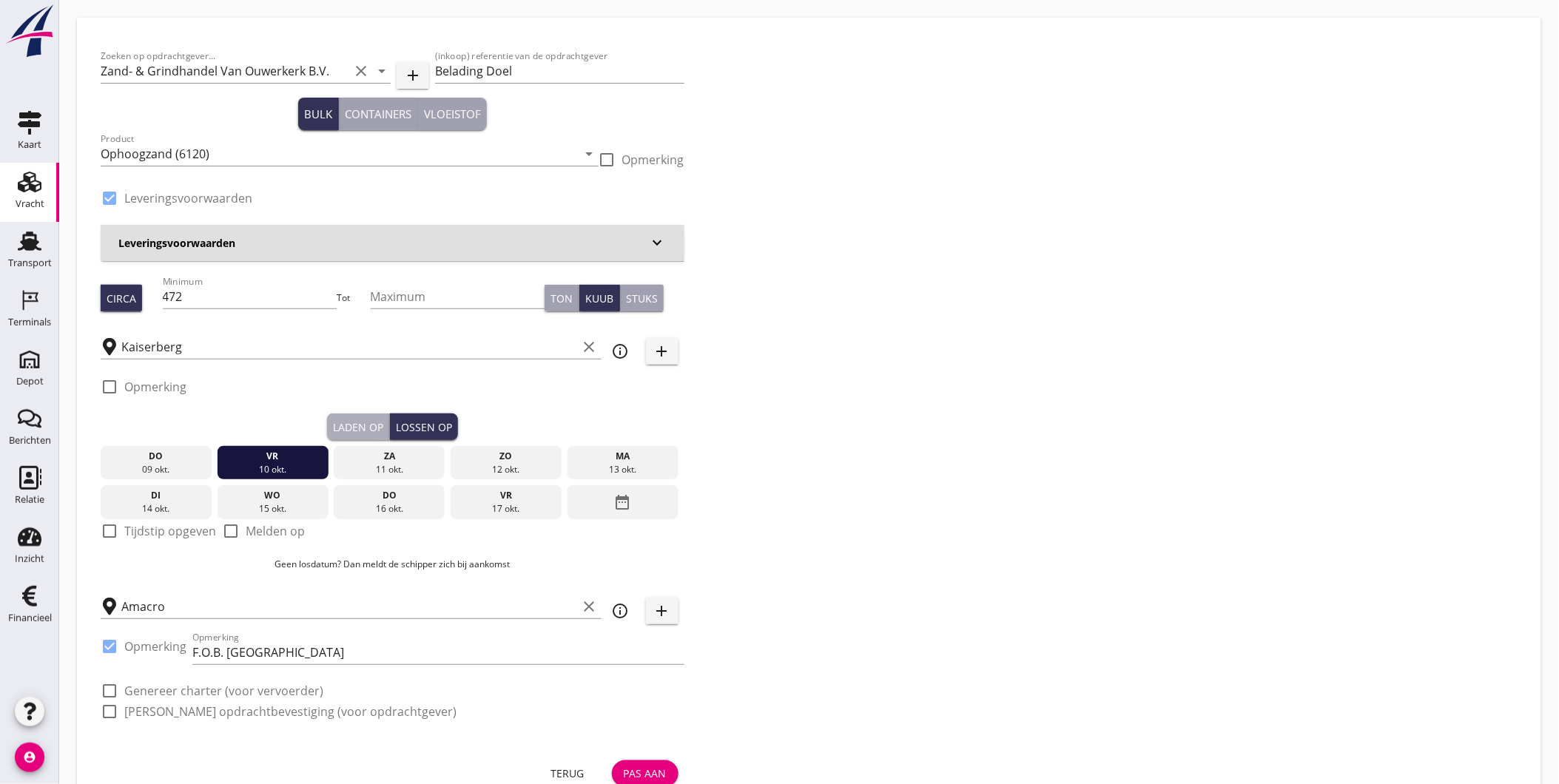
drag, startPoint x: 353, startPoint y: 421, endPoint x: 338, endPoint y: 407, distance: 20.5
click at [349, 420] on div "Laden op" at bounding box center [358, 428] width 50 height 16
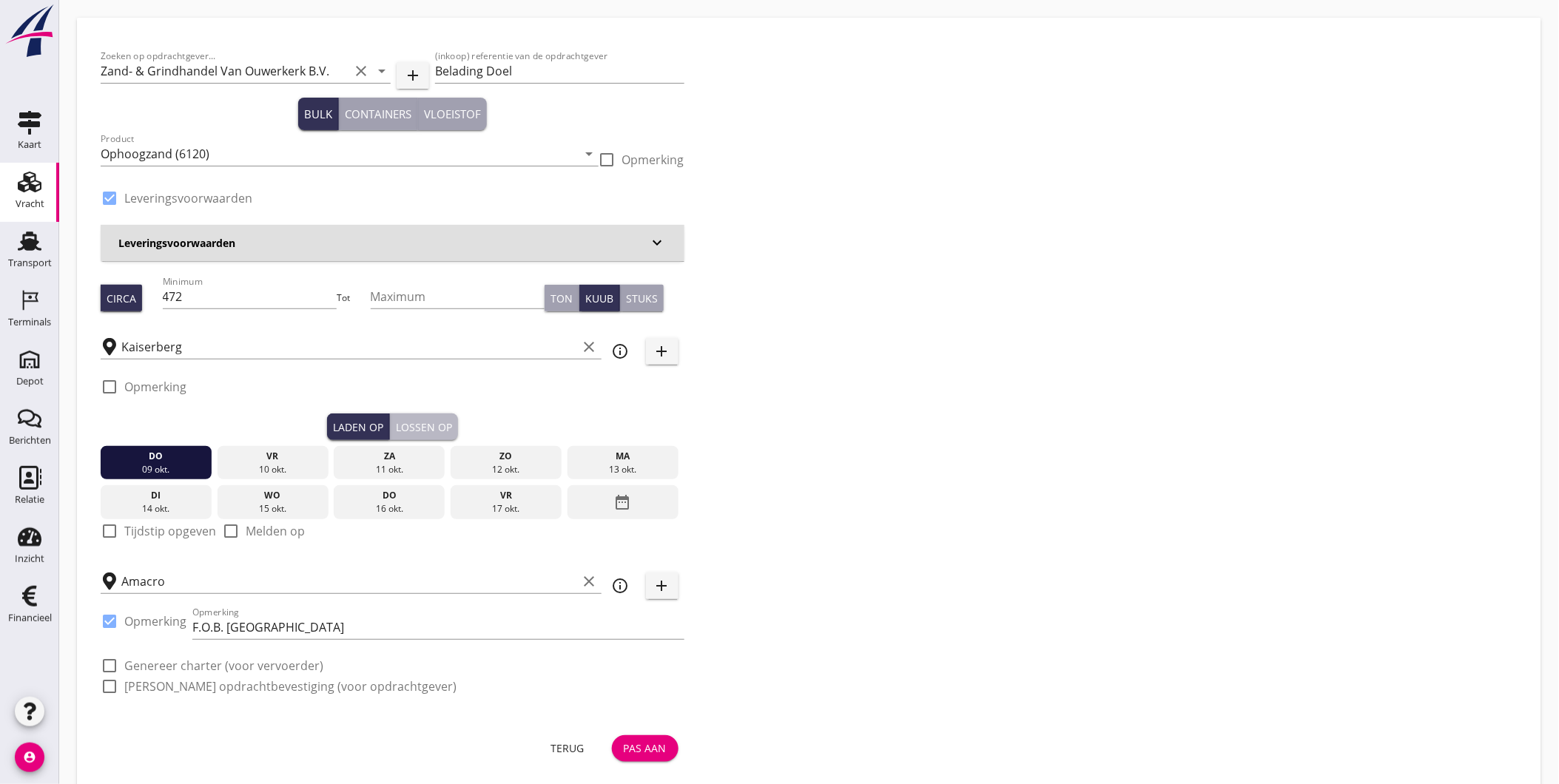
click at [420, 431] on div "Lossen op" at bounding box center [424, 428] width 56 height 16
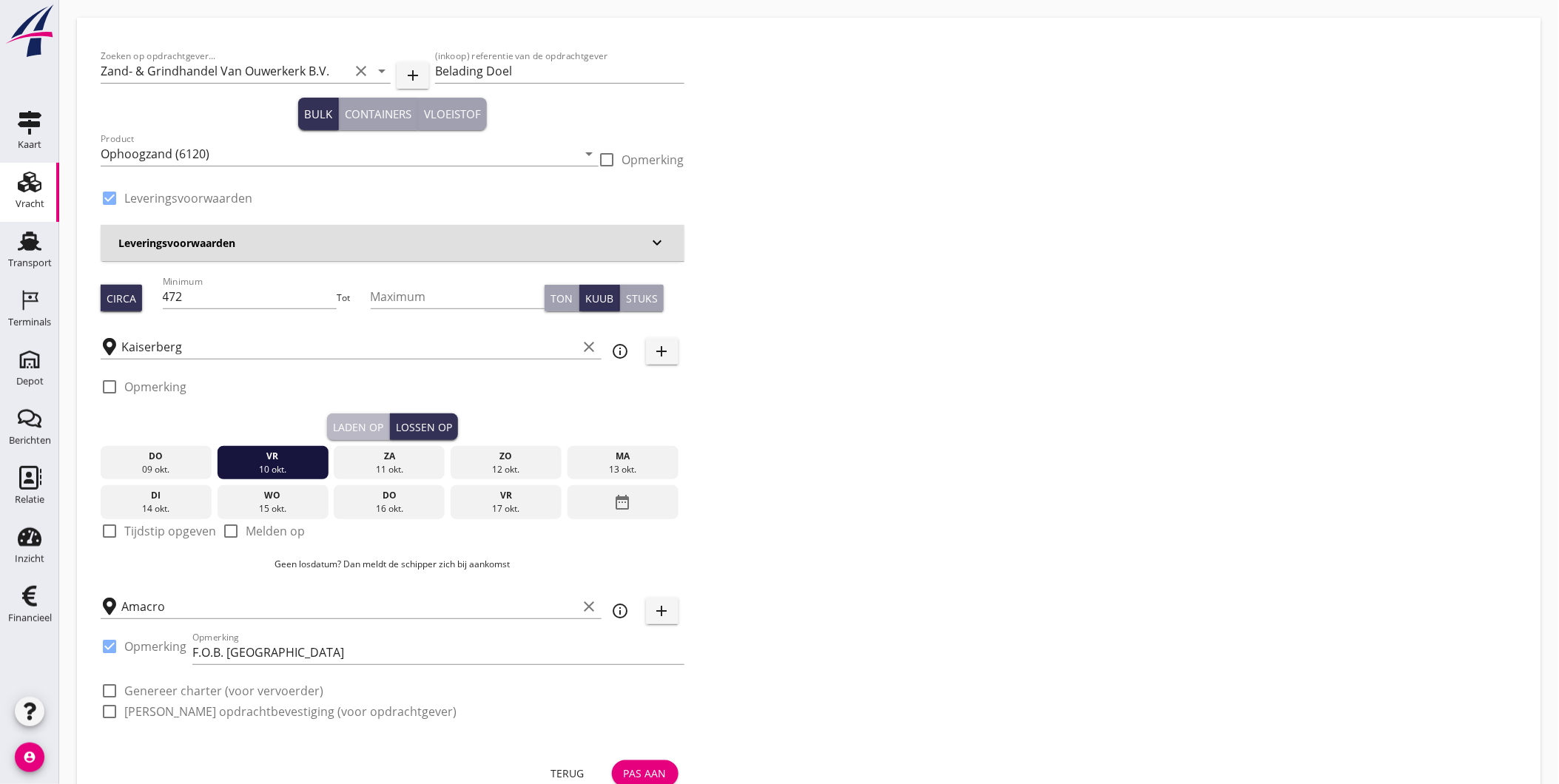
click at [359, 433] on div "Laden op" at bounding box center [358, 428] width 50 height 16
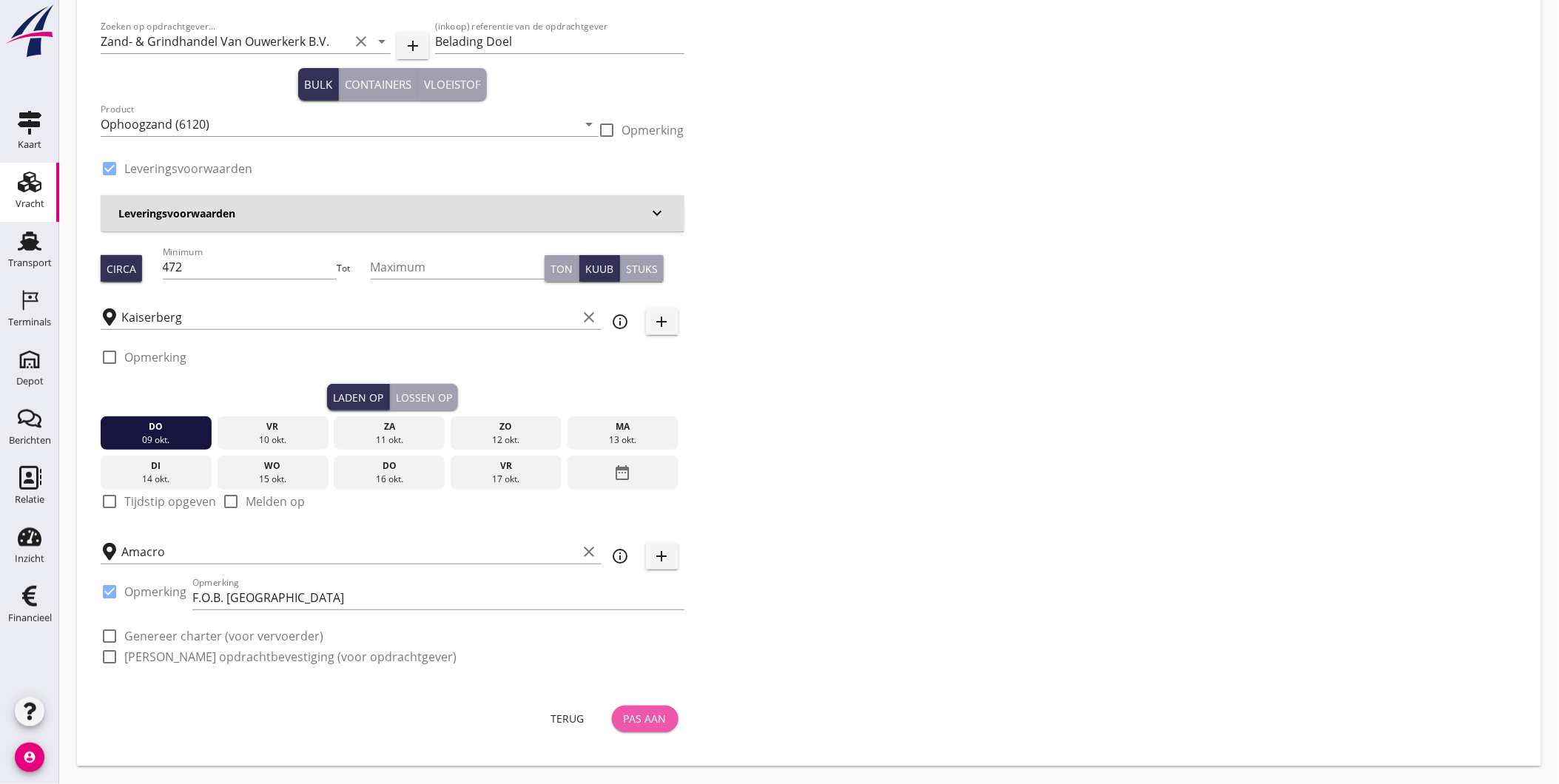
click at [647, 718] on div "Pas aan" at bounding box center [645, 719] width 43 height 16
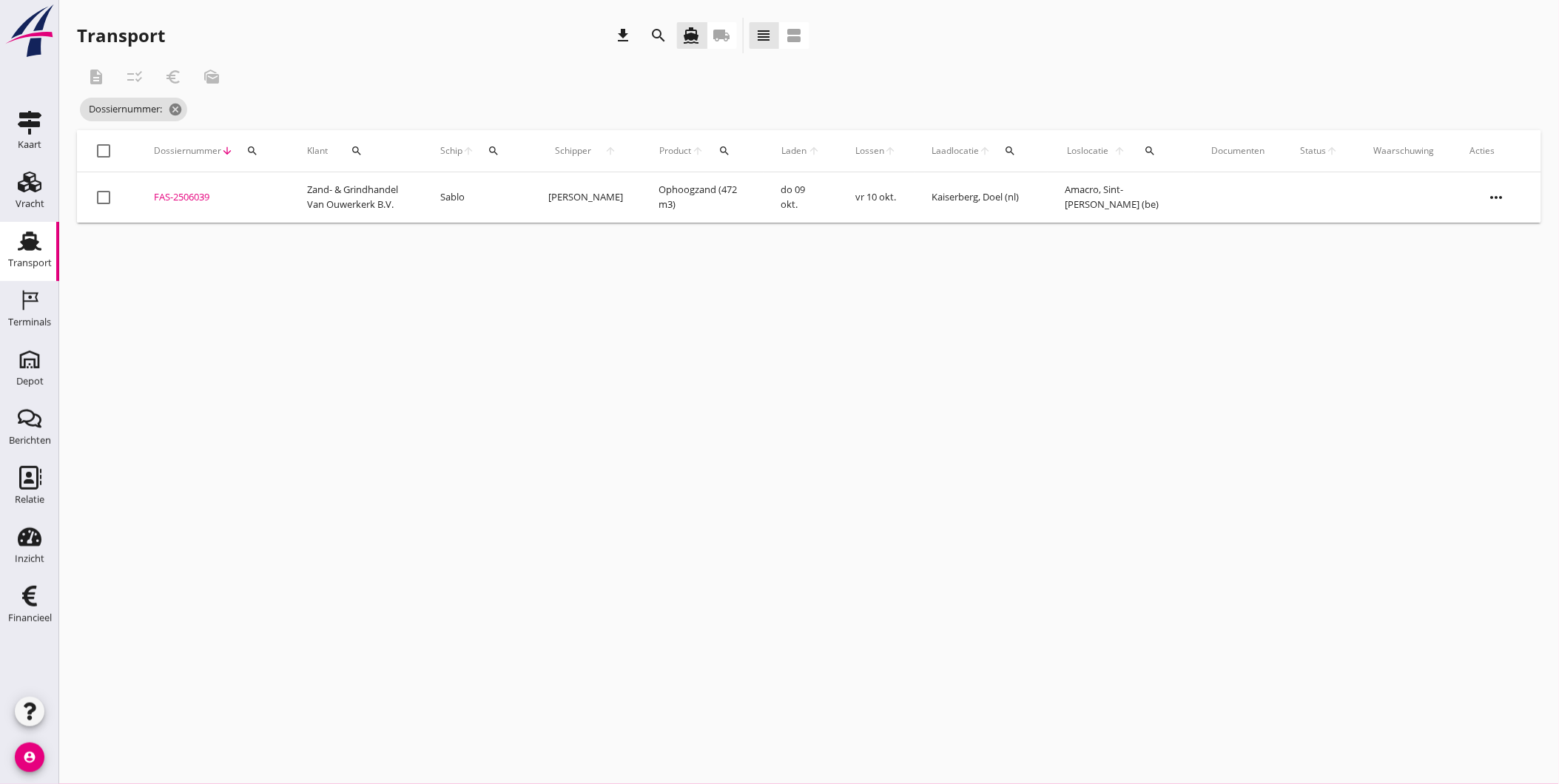
click at [1508, 193] on icon "more_horiz" at bounding box center [1496, 197] width 42 height 42
click at [1467, 309] on div "Vracht aanpassen" at bounding box center [1487, 312] width 106 height 18
